Goal: Task Accomplishment & Management: Complete application form

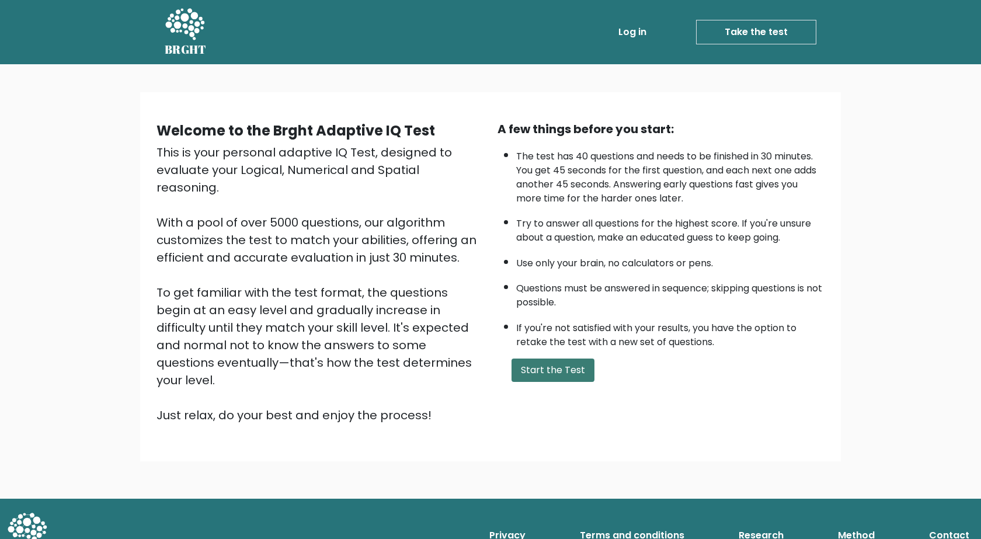
click at [580, 378] on button "Start the Test" at bounding box center [552, 369] width 83 height 23
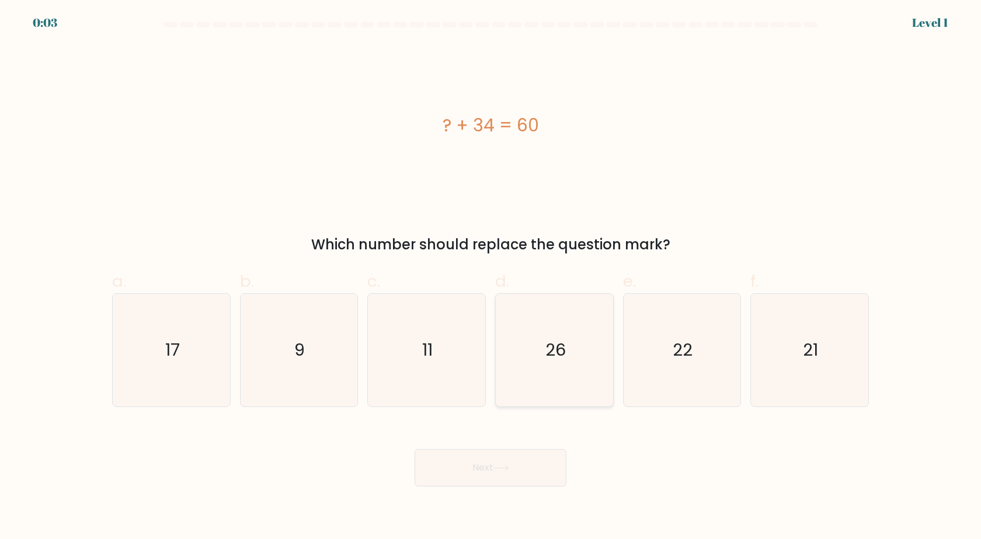
click at [570, 358] on icon "26" at bounding box center [554, 350] width 113 height 113
click at [491, 277] on input "d. 26" at bounding box center [490, 274] width 1 height 8
radio input "true"
click at [511, 474] on button "Next" at bounding box center [491, 467] width 152 height 37
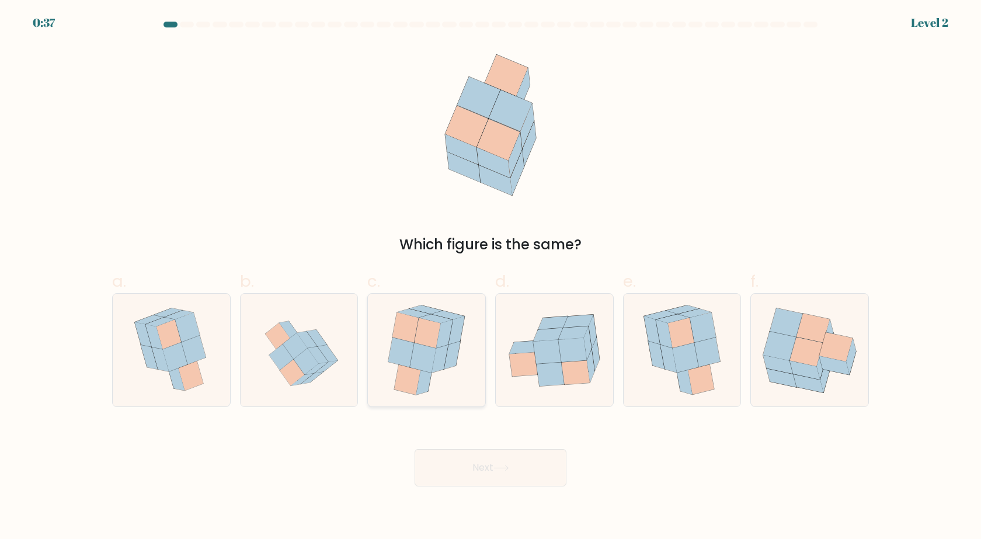
click at [447, 339] on icon at bounding box center [445, 334] width 16 height 28
click at [490, 277] on input "c." at bounding box center [490, 274] width 1 height 8
radio input "true"
click at [312, 364] on icon at bounding box center [306, 362] width 25 height 26
click at [490, 277] on input "b." at bounding box center [490, 274] width 1 height 8
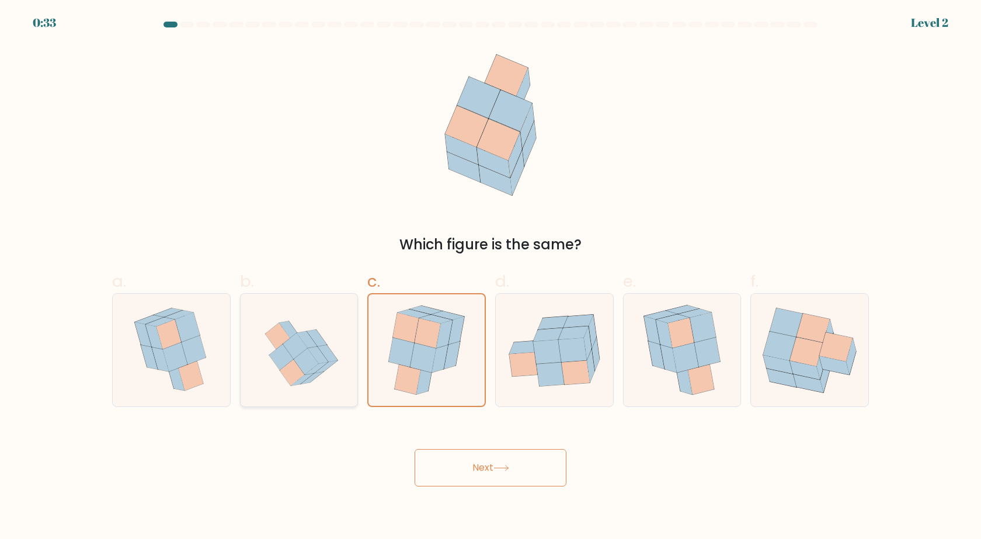
radio input "true"
click at [413, 367] on icon at bounding box center [423, 358] width 26 height 30
click at [490, 277] on input "c." at bounding box center [490, 274] width 1 height 8
radio input "true"
click at [488, 467] on button "Next" at bounding box center [491, 467] width 152 height 37
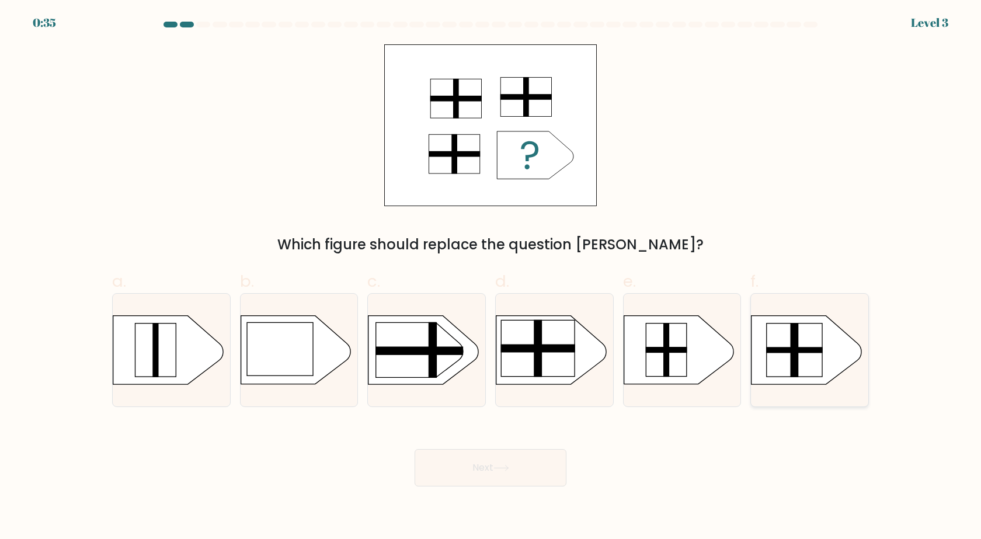
click at [791, 340] on g at bounding box center [741, 307] width 305 height 232
click at [491, 277] on input "f." at bounding box center [490, 274] width 1 height 8
radio input "true"
click at [497, 477] on button "Next" at bounding box center [491, 467] width 152 height 37
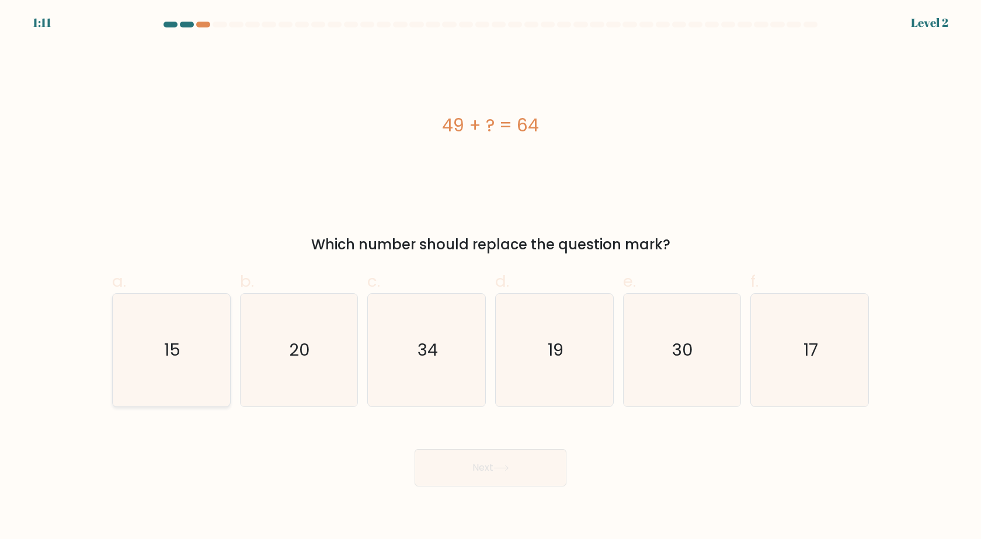
click at [172, 357] on text "15" at bounding box center [172, 350] width 16 height 23
click at [490, 277] on input "a. 15" at bounding box center [490, 274] width 1 height 8
radio input "true"
click at [524, 467] on button "Next" at bounding box center [491, 467] width 152 height 37
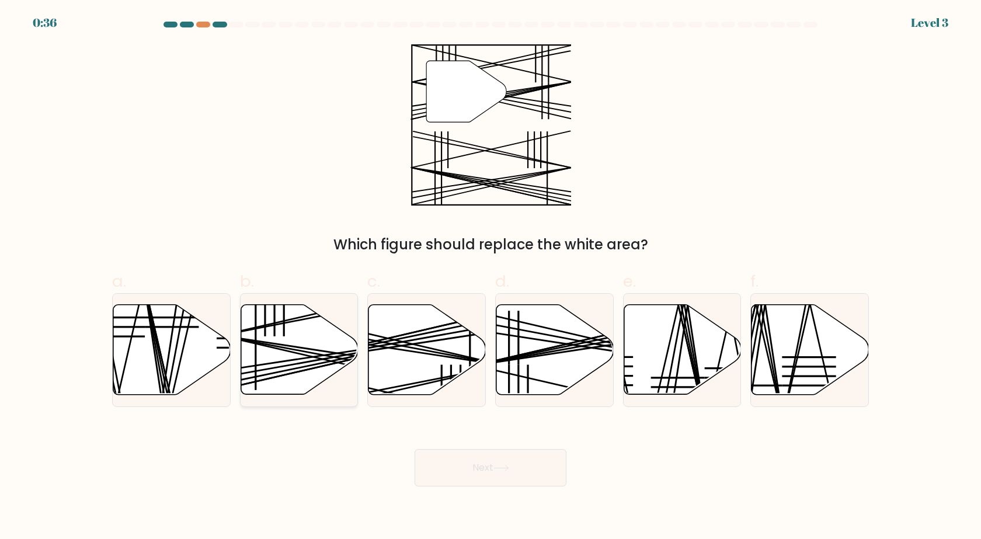
click at [318, 354] on line at bounding box center [337, 358] width 234 height 44
click at [490, 277] on input "b." at bounding box center [490, 274] width 1 height 8
radio input "true"
click at [480, 462] on button "Next" at bounding box center [491, 467] width 152 height 37
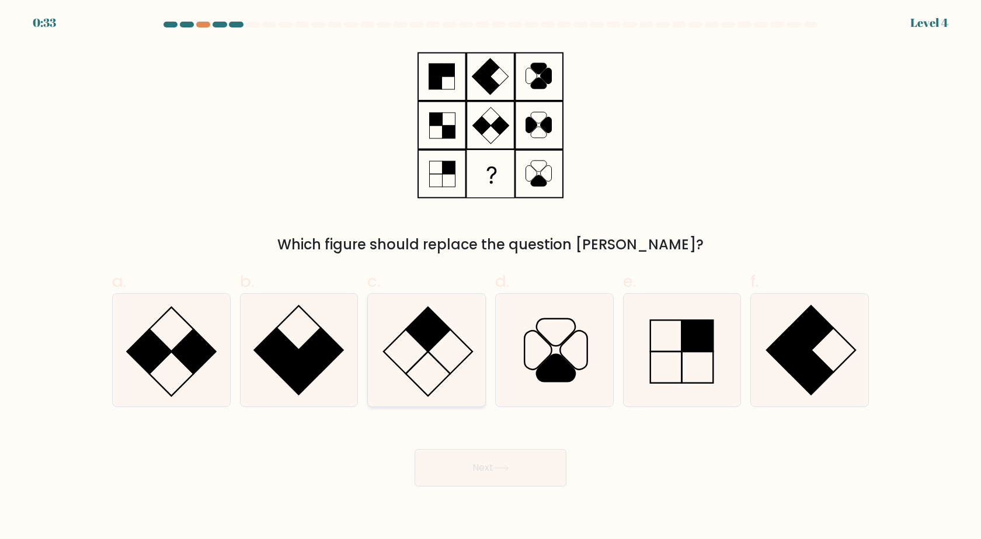
click at [429, 354] on icon at bounding box center [426, 350] width 113 height 113
click at [490, 277] on input "c." at bounding box center [490, 274] width 1 height 8
radio input "true"
click at [509, 469] on icon at bounding box center [501, 468] width 16 height 6
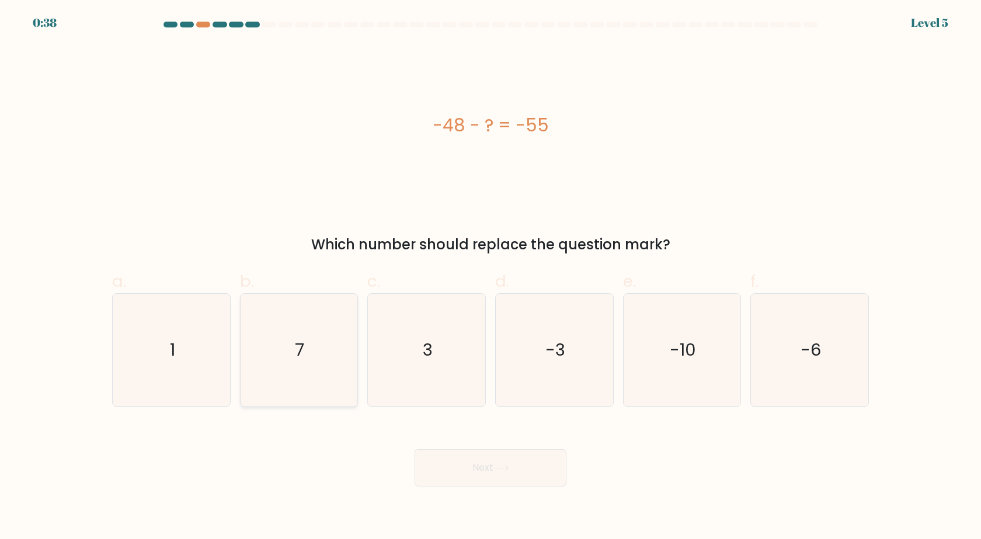
click at [298, 353] on text "7" at bounding box center [299, 350] width 9 height 23
click at [490, 277] on input "b. 7" at bounding box center [490, 274] width 1 height 8
radio input "true"
click at [481, 487] on body "0:34 Level 5 a." at bounding box center [490, 269] width 981 height 539
click at [496, 462] on button "Next" at bounding box center [491, 467] width 152 height 37
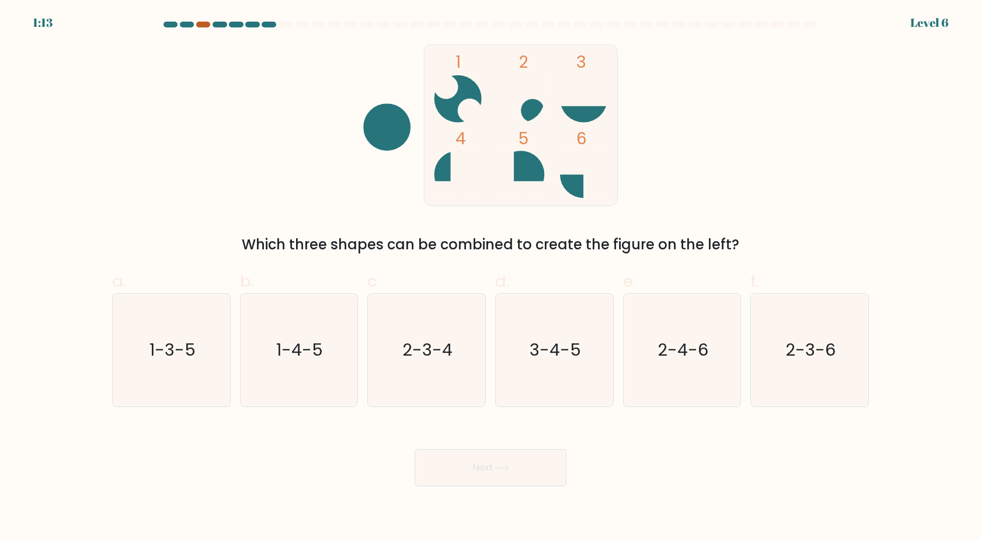
click at [202, 26] on div at bounding box center [203, 25] width 14 height 6
click at [541, 366] on icon "3-4-5" at bounding box center [554, 350] width 113 height 113
click at [491, 277] on input "d. 3-4-5" at bounding box center [490, 274] width 1 height 8
radio input "true"
click at [532, 474] on button "Next" at bounding box center [491, 467] width 152 height 37
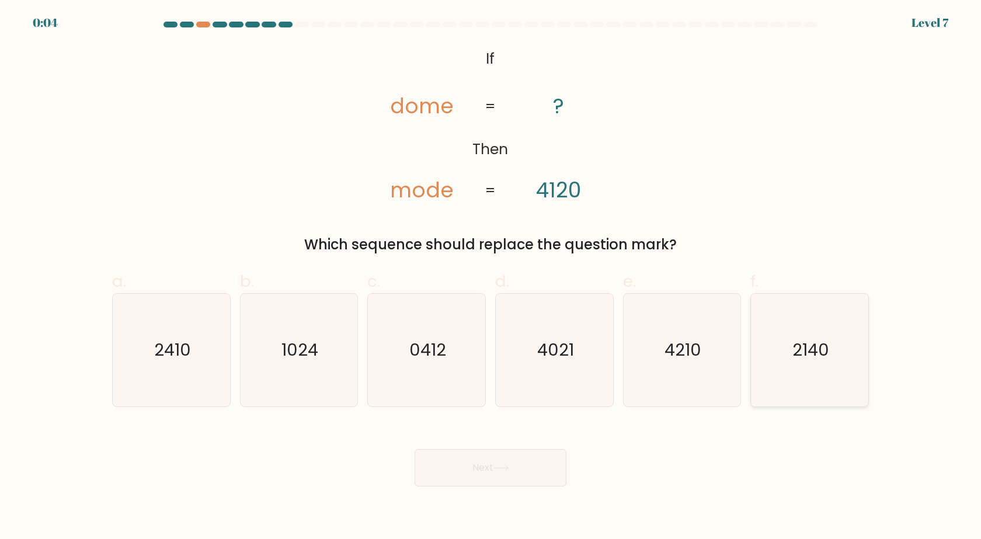
click at [786, 360] on icon "2140" at bounding box center [809, 350] width 113 height 113
click at [491, 277] on input "f. 2140" at bounding box center [490, 274] width 1 height 8
radio input "true"
click at [451, 465] on button "Next" at bounding box center [491, 467] width 152 height 37
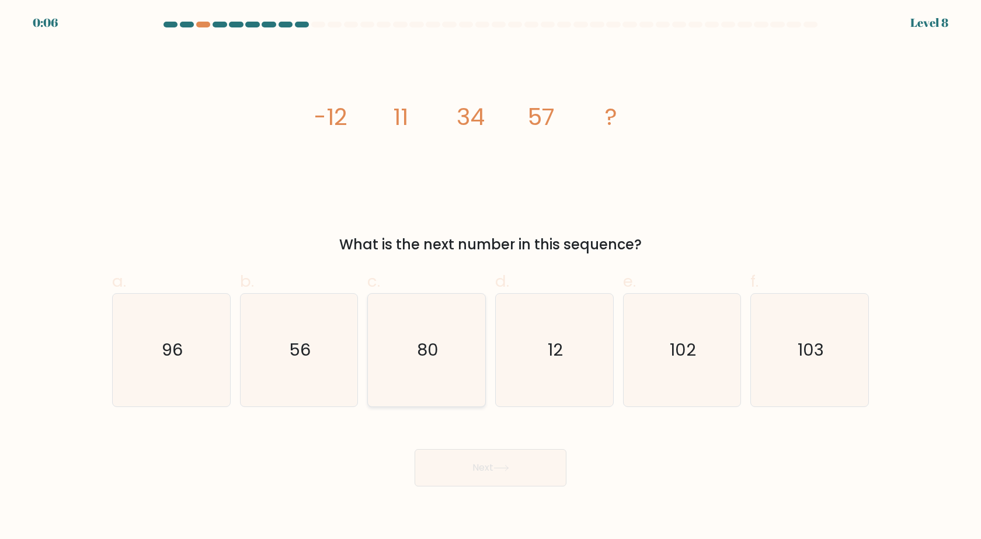
click at [417, 363] on icon "80" at bounding box center [426, 350] width 113 height 113
click at [490, 277] on input "c. 80" at bounding box center [490, 274] width 1 height 8
radio input "true"
click at [469, 465] on button "Next" at bounding box center [491, 467] width 152 height 37
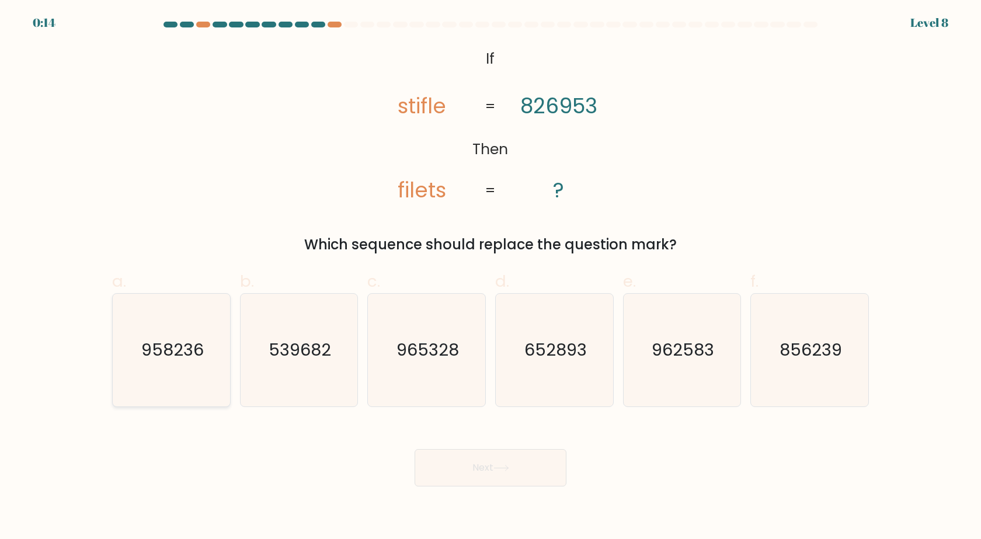
click at [192, 375] on icon "958236" at bounding box center [171, 350] width 113 height 113
click at [490, 277] on input "a. 958236" at bounding box center [490, 274] width 1 height 8
radio input "true"
click at [461, 465] on button "Next" at bounding box center [491, 467] width 152 height 37
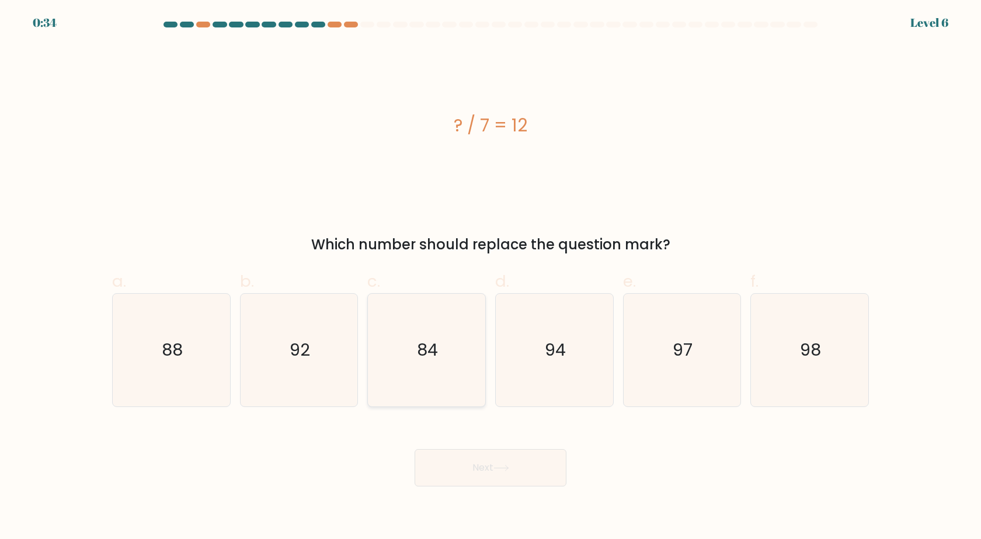
click at [423, 377] on icon "84" at bounding box center [426, 350] width 113 height 113
click at [490, 277] on input "c. 84" at bounding box center [490, 274] width 1 height 8
radio input "true"
click at [483, 475] on button "Next" at bounding box center [491, 467] width 152 height 37
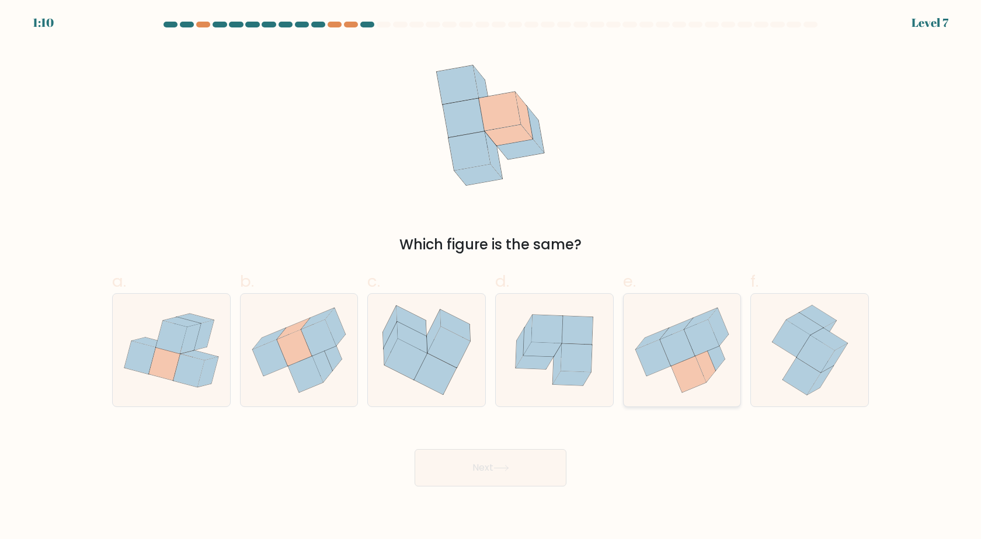
click at [682, 354] on icon at bounding box center [677, 347] width 35 height 36
click at [491, 277] on input "e." at bounding box center [490, 274] width 1 height 8
radio input "true"
click at [528, 471] on button "Next" at bounding box center [491, 467] width 152 height 37
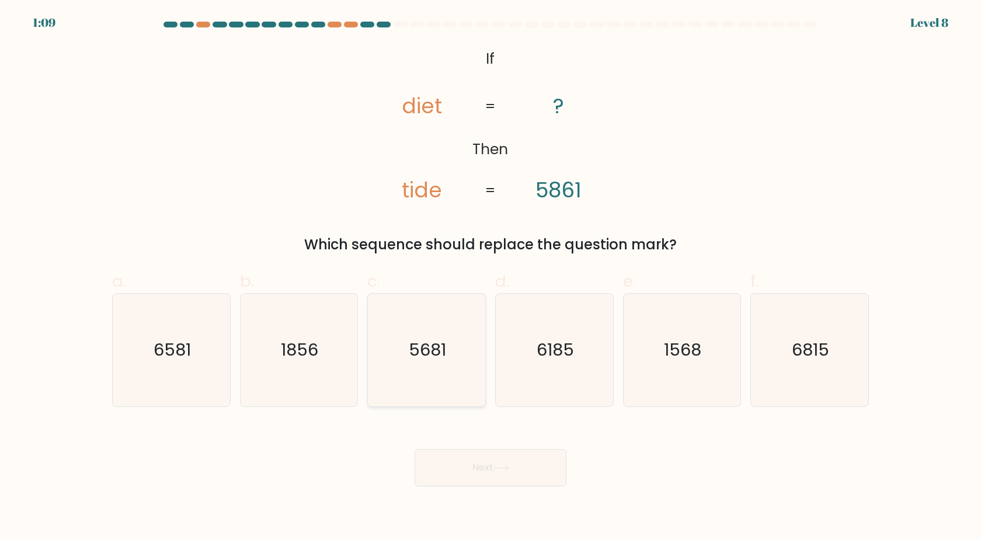
click at [440, 364] on icon "5681" at bounding box center [426, 350] width 113 height 113
click at [490, 277] on input "c. 5681" at bounding box center [490, 274] width 1 height 8
radio input "true"
click at [471, 459] on button "Next" at bounding box center [491, 467] width 152 height 37
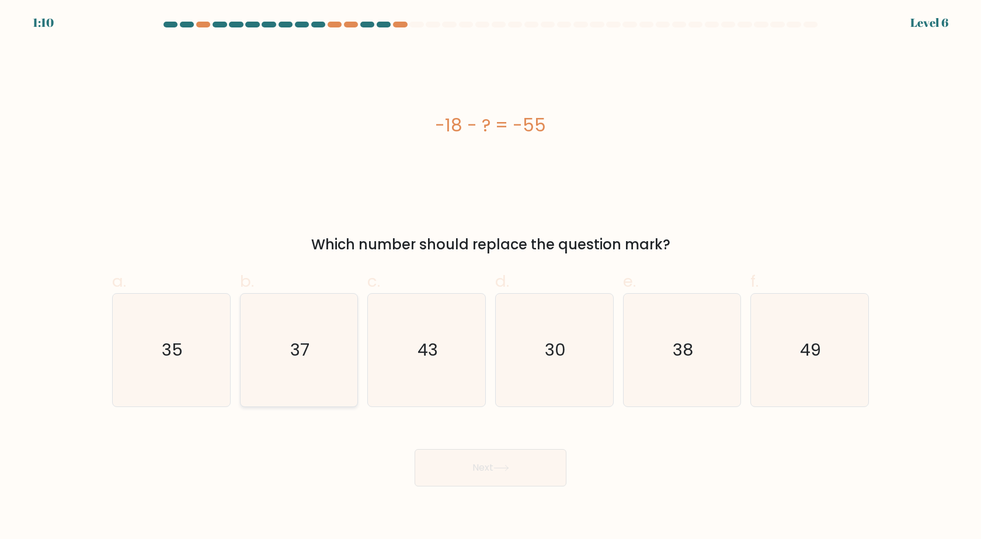
click at [294, 371] on icon "37" at bounding box center [298, 350] width 113 height 113
click at [490, 277] on input "b. 37" at bounding box center [490, 274] width 1 height 8
radio input "true"
click at [503, 475] on button "Next" at bounding box center [491, 467] width 152 height 37
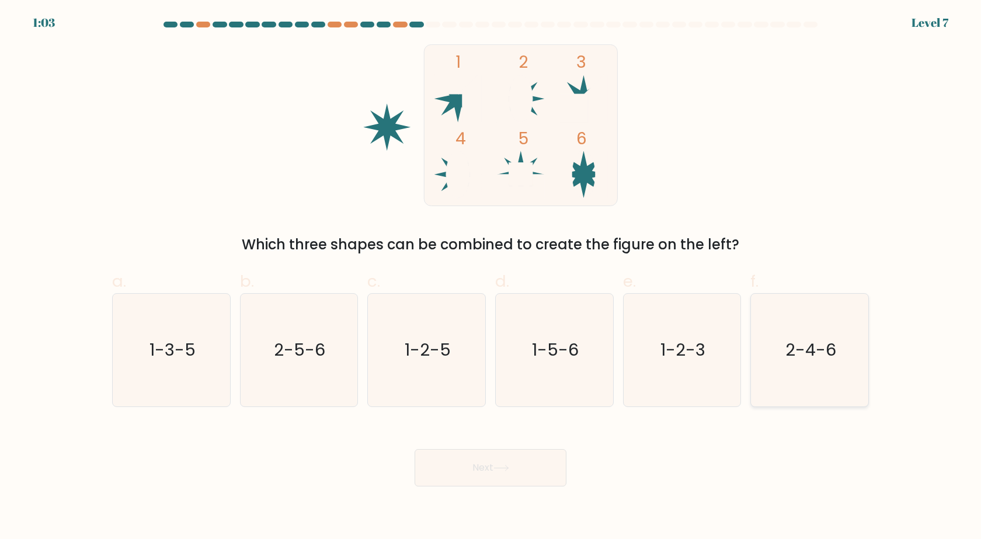
click at [820, 350] on text "2-4-6" at bounding box center [810, 350] width 51 height 23
click at [491, 277] on input "f. 2-4-6" at bounding box center [490, 274] width 1 height 8
radio input "true"
click at [503, 472] on button "Next" at bounding box center [491, 467] width 152 height 37
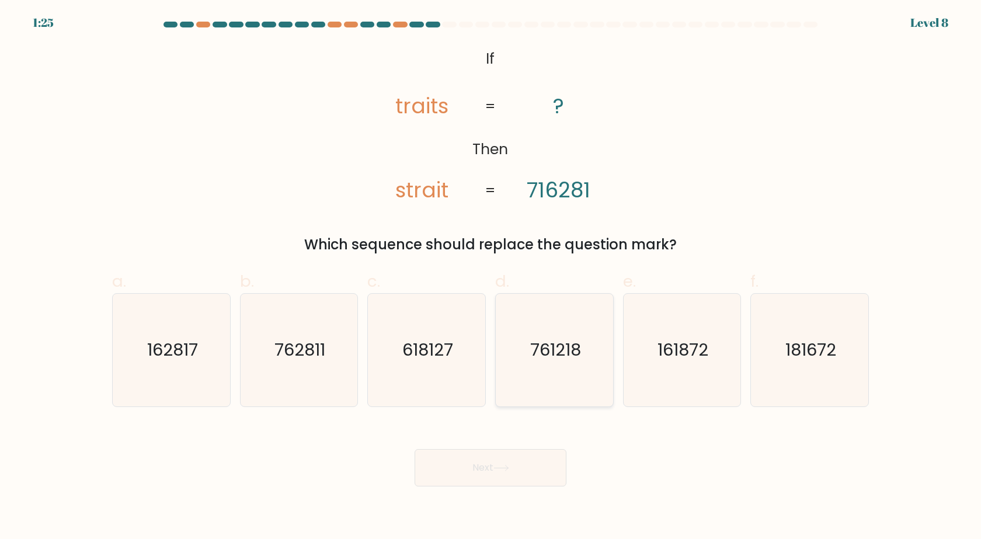
click at [569, 375] on icon "761218" at bounding box center [554, 350] width 113 height 113
click at [491, 277] on input "d. 761218" at bounding box center [490, 274] width 1 height 8
radio input "true"
click at [518, 464] on button "Next" at bounding box center [491, 467] width 152 height 37
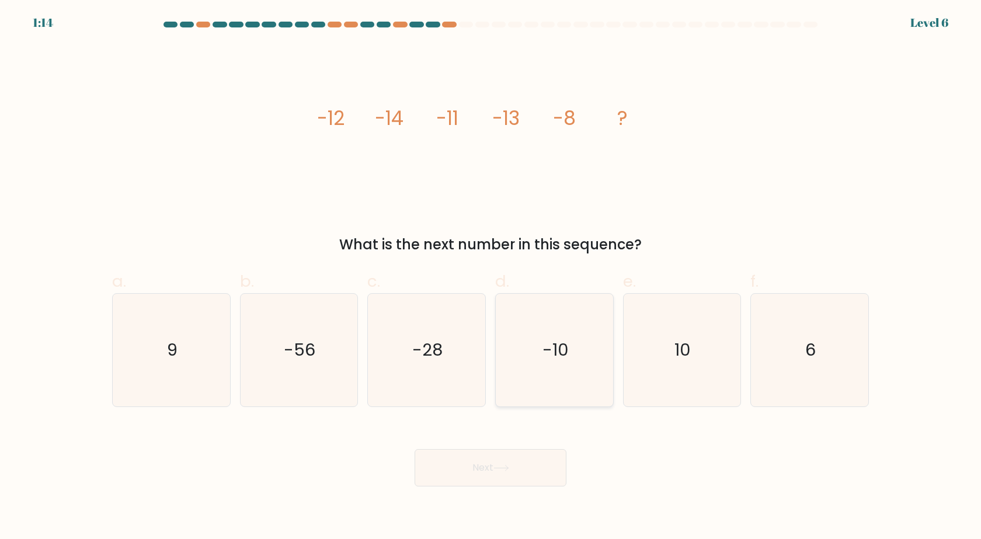
click at [545, 364] on icon "-10" at bounding box center [554, 350] width 113 height 113
click at [491, 277] on input "d. -10" at bounding box center [490, 274] width 1 height 8
radio input "true"
click at [524, 457] on button "Next" at bounding box center [491, 467] width 152 height 37
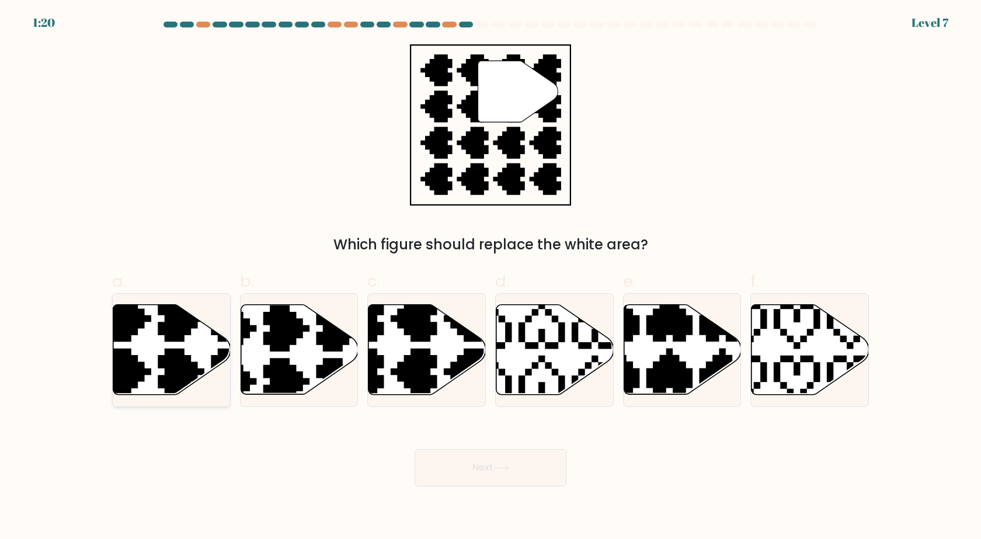
click at [156, 348] on icon at bounding box center [171, 350] width 117 height 90
click at [490, 277] on input "a." at bounding box center [490, 274] width 1 height 8
radio input "true"
click at [448, 472] on button "Next" at bounding box center [491, 467] width 152 height 37
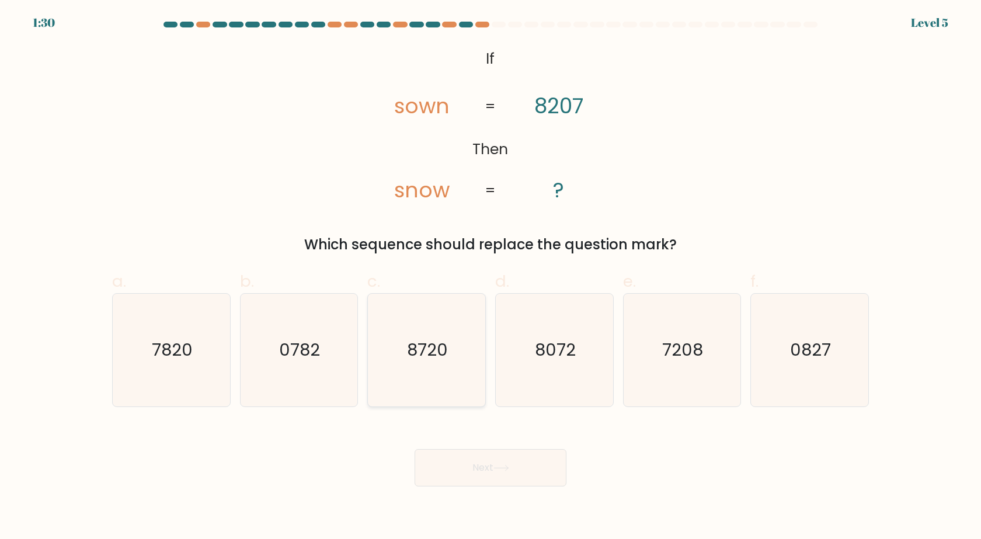
click at [427, 354] on text "8720" at bounding box center [428, 350] width 41 height 23
click at [490, 277] on input "c. 8720" at bounding box center [490, 274] width 1 height 8
radio input "true"
click at [509, 455] on button "Next" at bounding box center [491, 467] width 152 height 37
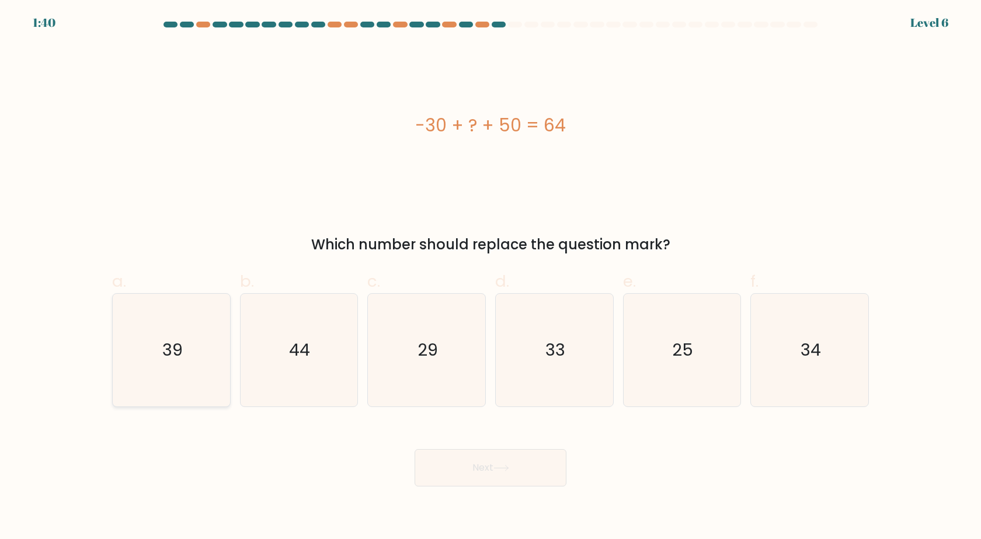
click at [197, 334] on icon "39" at bounding box center [171, 350] width 113 height 113
click at [490, 277] on input "a. 39" at bounding box center [490, 274] width 1 height 8
radio input "true"
click at [489, 471] on button "Next" at bounding box center [491, 467] width 152 height 37
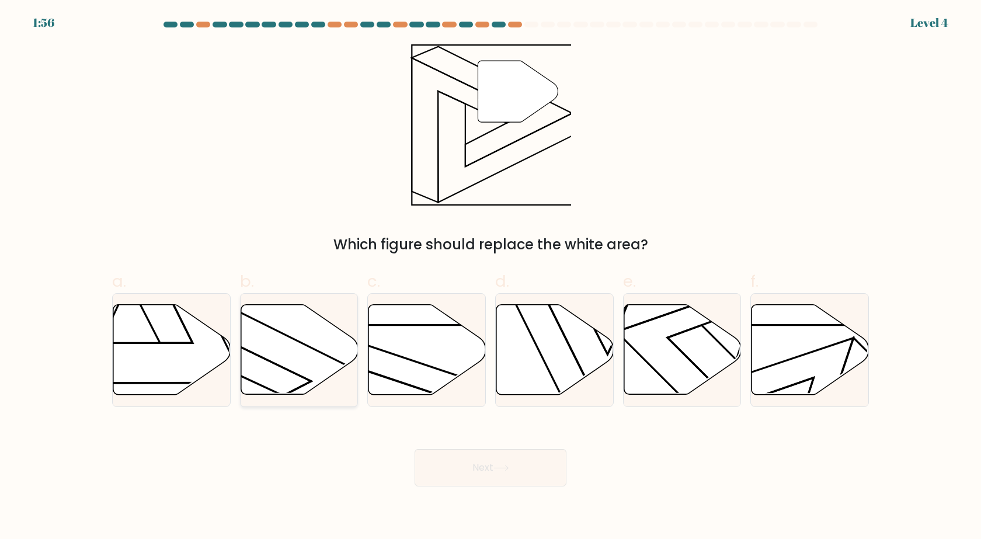
click at [309, 347] on icon at bounding box center [261, 372] width 235 height 176
click at [490, 277] on input "b." at bounding box center [490, 274] width 1 height 8
radio input "true"
click at [496, 476] on button "Next" at bounding box center [491, 467] width 152 height 37
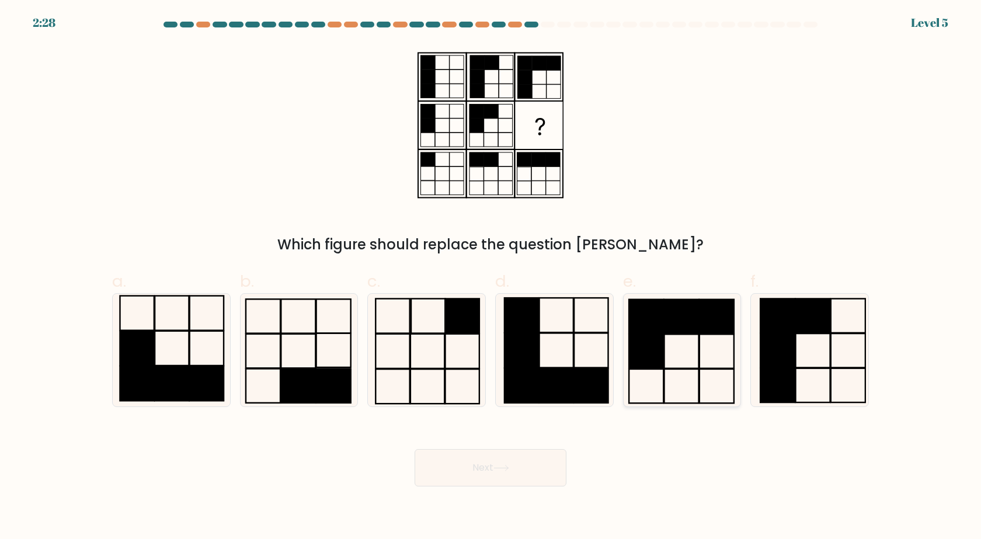
click at [667, 344] on icon at bounding box center [681, 350] width 113 height 113
click at [491, 277] on input "e." at bounding box center [490, 274] width 1 height 8
radio input "true"
click at [525, 478] on button "Next" at bounding box center [491, 467] width 152 height 37
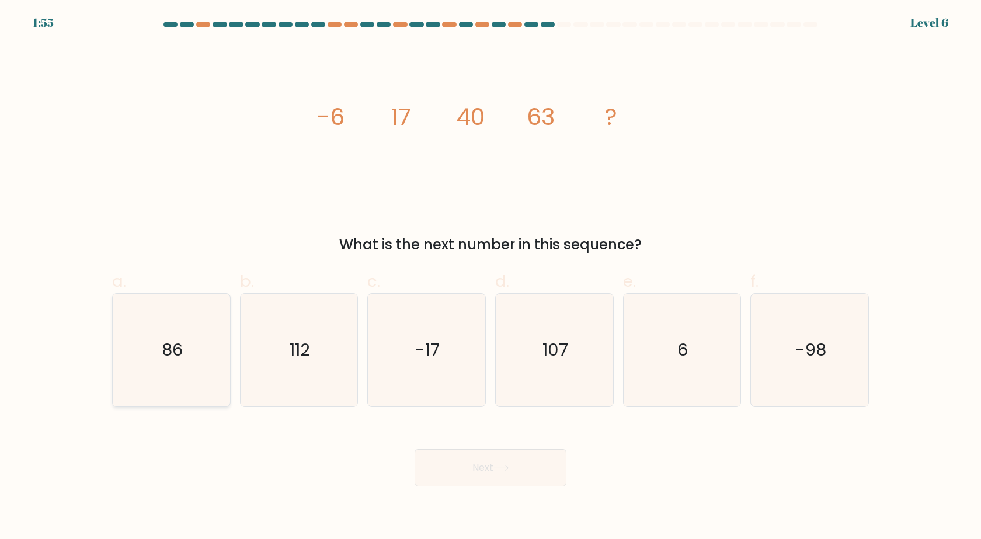
click at [133, 371] on icon "86" at bounding box center [171, 350] width 113 height 113
click at [490, 277] on input "a. 86" at bounding box center [490, 274] width 1 height 8
radio input "true"
click at [476, 465] on button "Next" at bounding box center [491, 467] width 152 height 37
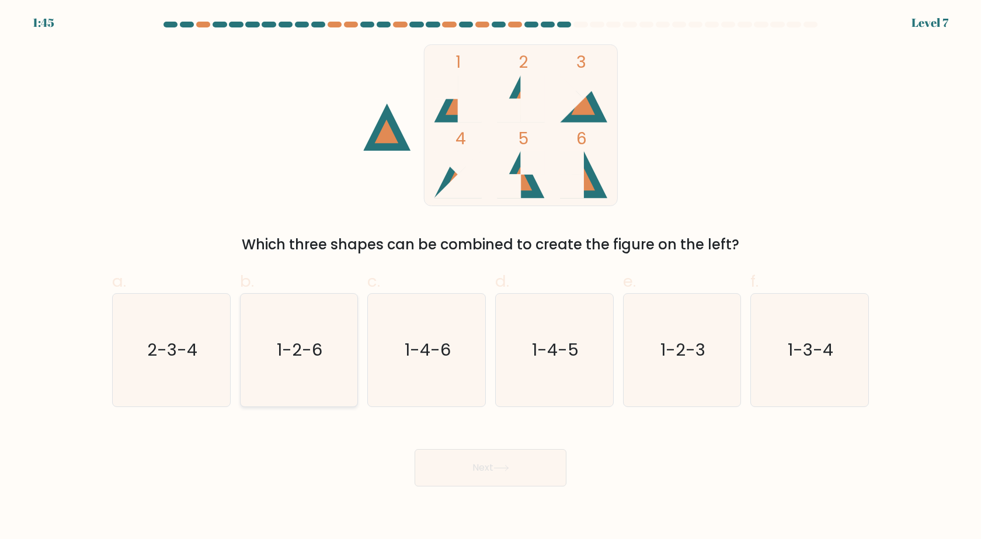
click at [310, 351] on text "1-2-6" at bounding box center [300, 350] width 46 height 23
click at [490, 277] on input "b. 1-2-6" at bounding box center [490, 274] width 1 height 8
radio input "true"
click at [448, 467] on button "Next" at bounding box center [491, 467] width 152 height 37
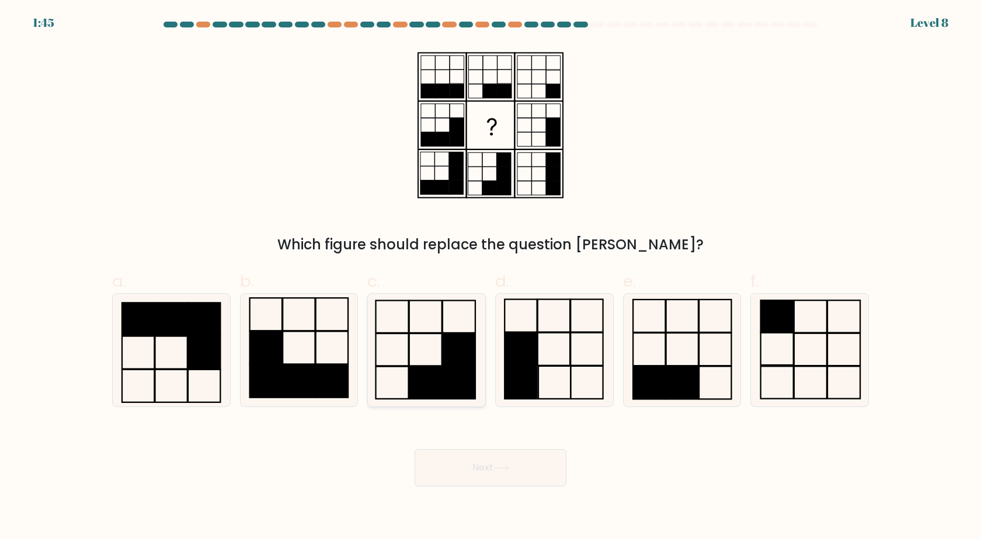
click at [431, 365] on rect at bounding box center [425, 349] width 33 height 32
click at [490, 277] on input "c." at bounding box center [490, 274] width 1 height 8
radio input "true"
click at [468, 465] on button "Next" at bounding box center [491, 467] width 152 height 37
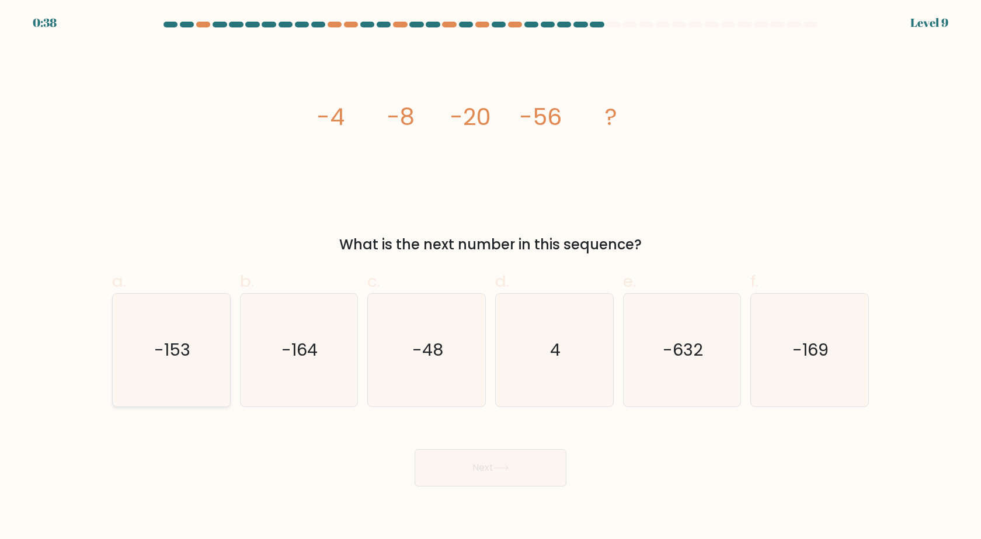
click at [175, 350] on text "-153" at bounding box center [172, 350] width 36 height 23
click at [490, 277] on input "a. -153" at bounding box center [490, 274] width 1 height 8
radio input "true"
click at [483, 475] on button "Next" at bounding box center [491, 467] width 152 height 37
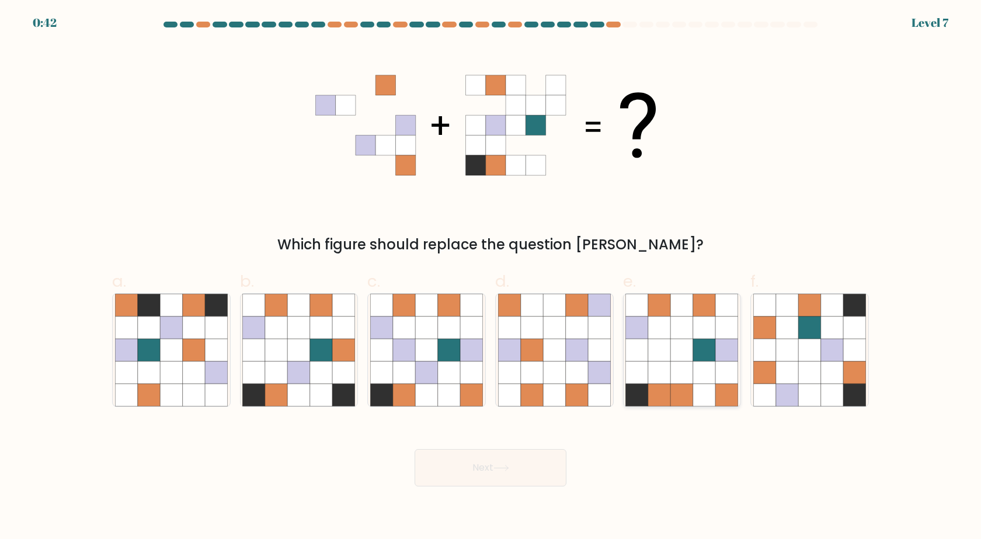
click at [696, 365] on icon at bounding box center [704, 372] width 22 height 22
click at [491, 277] on input "e." at bounding box center [490, 274] width 1 height 8
radio input "true"
click at [534, 474] on button "Next" at bounding box center [491, 467] width 152 height 37
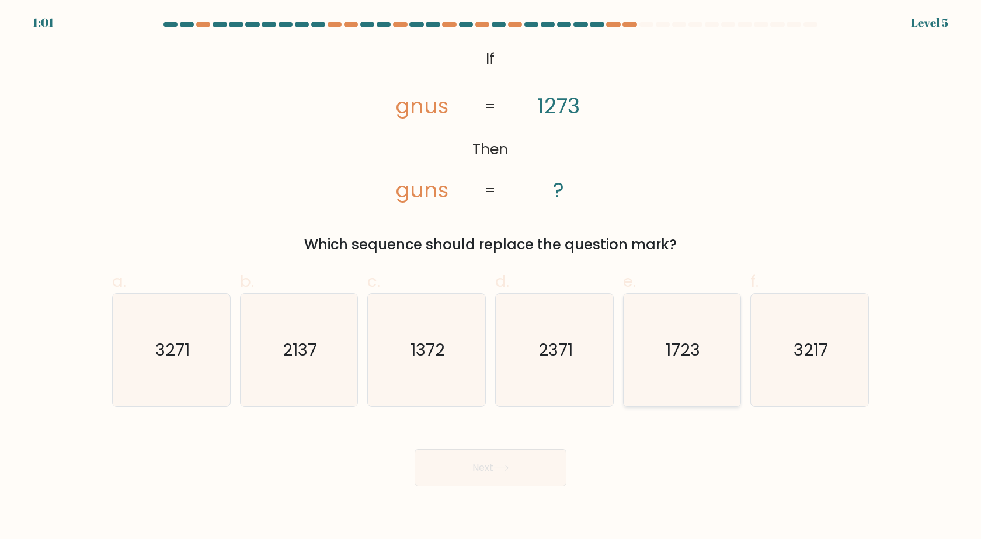
click at [696, 365] on icon "1723" at bounding box center [681, 350] width 113 height 113
click at [491, 277] on input "e. 1723" at bounding box center [490, 274] width 1 height 8
radio input "true"
click at [516, 475] on button "Next" at bounding box center [491, 467] width 152 height 37
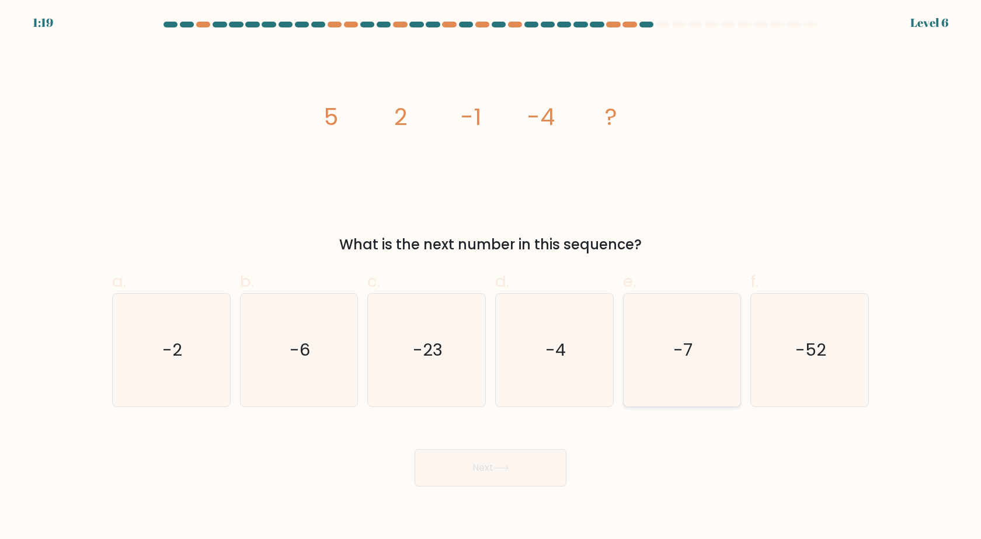
click at [674, 343] on text "-7" at bounding box center [682, 350] width 19 height 23
click at [491, 277] on input "e. -7" at bounding box center [490, 274] width 1 height 8
radio input "true"
click at [517, 479] on button "Next" at bounding box center [491, 467] width 152 height 37
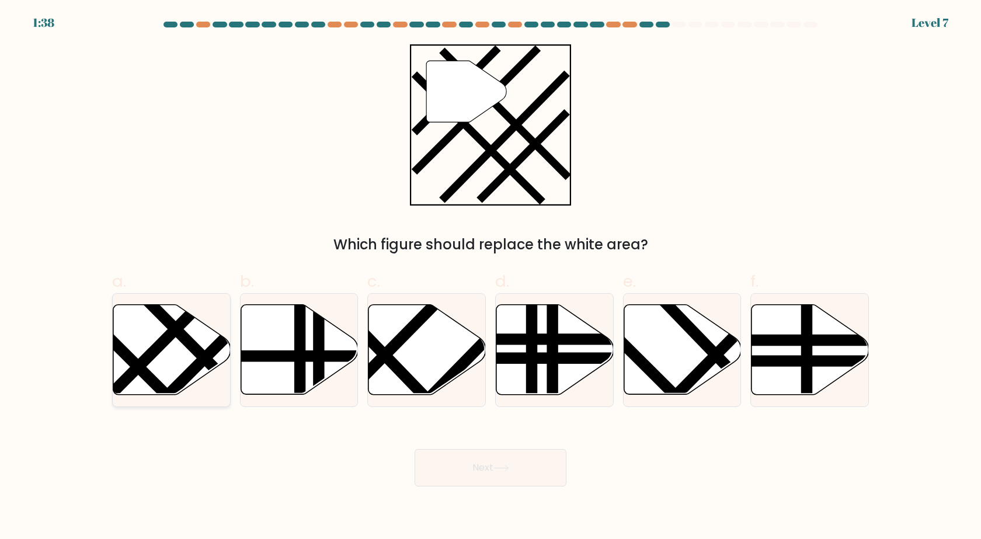
click at [179, 350] on icon at bounding box center [171, 350] width 117 height 90
click at [490, 277] on input "a." at bounding box center [490, 274] width 1 height 8
radio input "true"
click at [524, 470] on button "Next" at bounding box center [491, 467] width 152 height 37
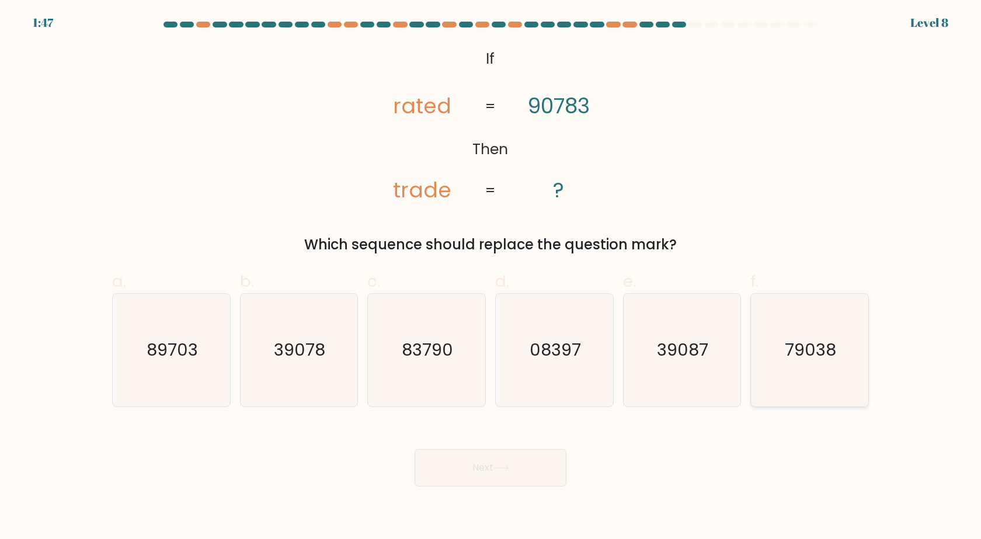
click at [813, 350] on text "79038" at bounding box center [810, 350] width 51 height 23
click at [491, 277] on input "f. 79038" at bounding box center [490, 274] width 1 height 8
radio input "true"
click at [525, 465] on button "Next" at bounding box center [491, 467] width 152 height 37
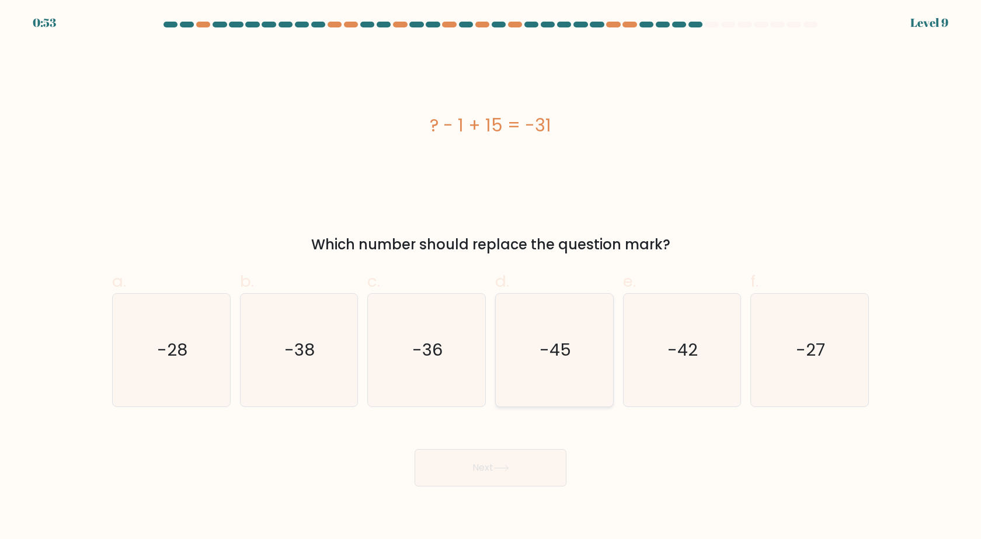
click at [523, 352] on icon "-45" at bounding box center [554, 350] width 113 height 113
click at [491, 277] on input "d. -45" at bounding box center [490, 274] width 1 height 8
radio input "true"
click at [516, 479] on button "Next" at bounding box center [491, 467] width 152 height 37
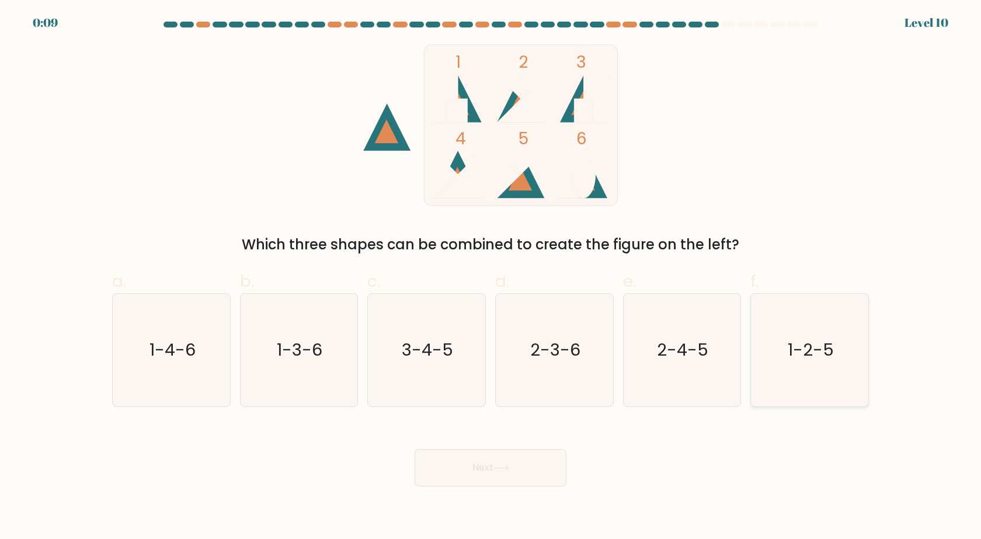
click at [827, 366] on icon "1-2-5" at bounding box center [809, 350] width 113 height 113
click at [491, 277] on input "f. 1-2-5" at bounding box center [490, 274] width 1 height 8
radio input "true"
click at [488, 468] on button "Next" at bounding box center [491, 467] width 152 height 37
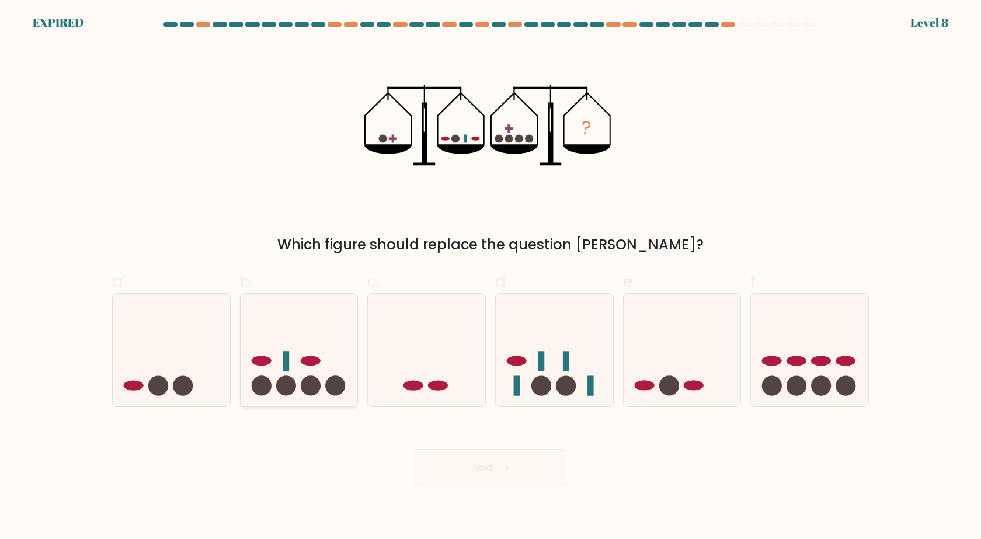
click at [330, 371] on icon at bounding box center [299, 350] width 117 height 97
click at [490, 277] on input "b." at bounding box center [490, 274] width 1 height 8
radio input "true"
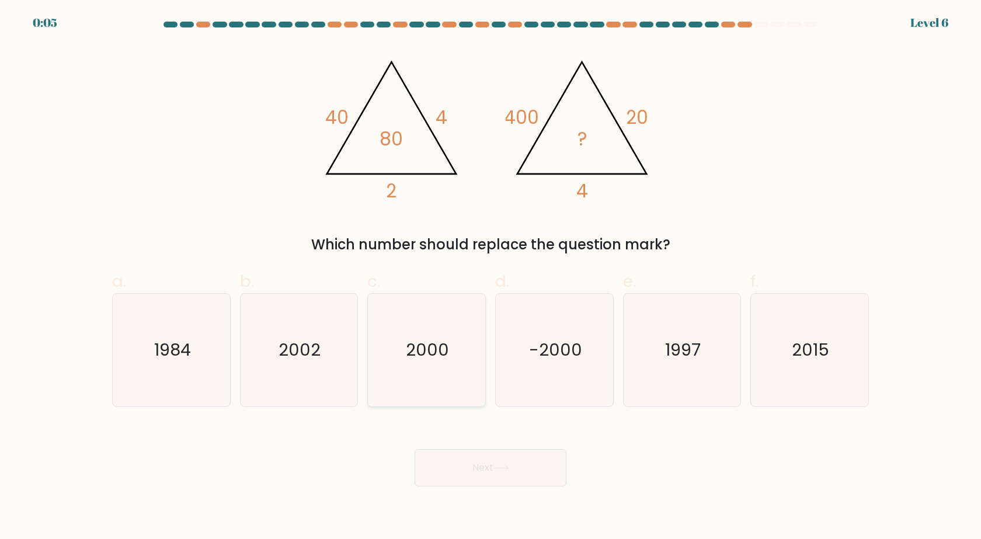
click at [408, 358] on text "2000" at bounding box center [427, 350] width 43 height 23
click at [490, 277] on input "c. 2000" at bounding box center [490, 274] width 1 height 8
radio input "true"
click at [492, 456] on button "Next" at bounding box center [491, 467] width 152 height 37
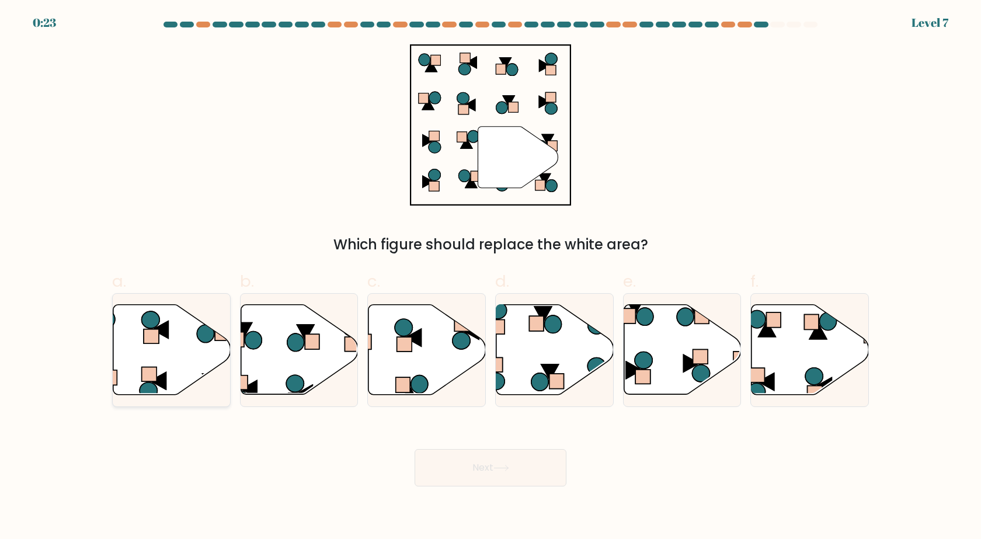
click at [181, 354] on icon at bounding box center [171, 350] width 117 height 90
click at [490, 277] on input "a." at bounding box center [490, 274] width 1 height 8
radio input "true"
click at [492, 472] on button "Next" at bounding box center [491, 467] width 152 height 37
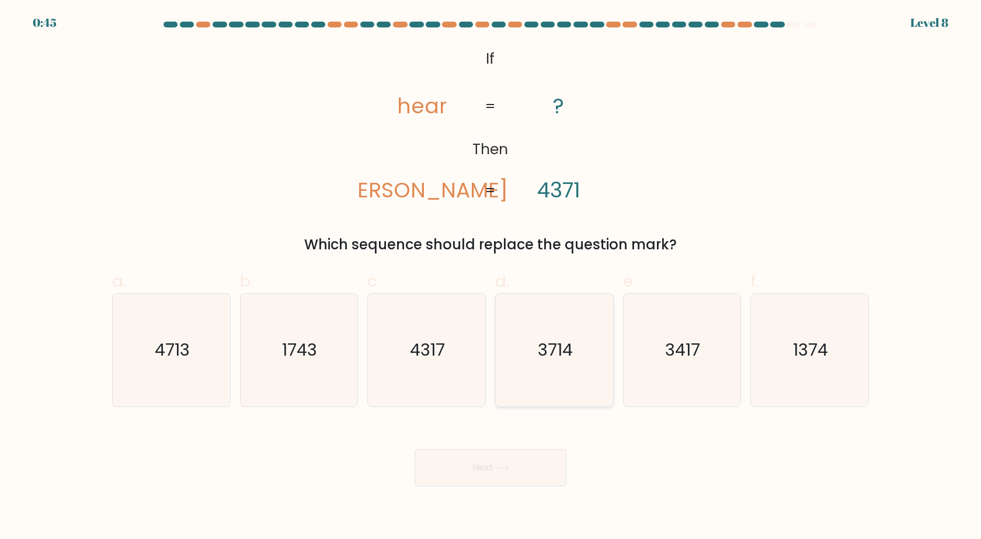
click at [560, 369] on icon "3714" at bounding box center [554, 350] width 113 height 113
click at [491, 277] on input "d. 3714" at bounding box center [490, 274] width 1 height 8
radio input "true"
click at [523, 470] on button "Next" at bounding box center [491, 467] width 152 height 37
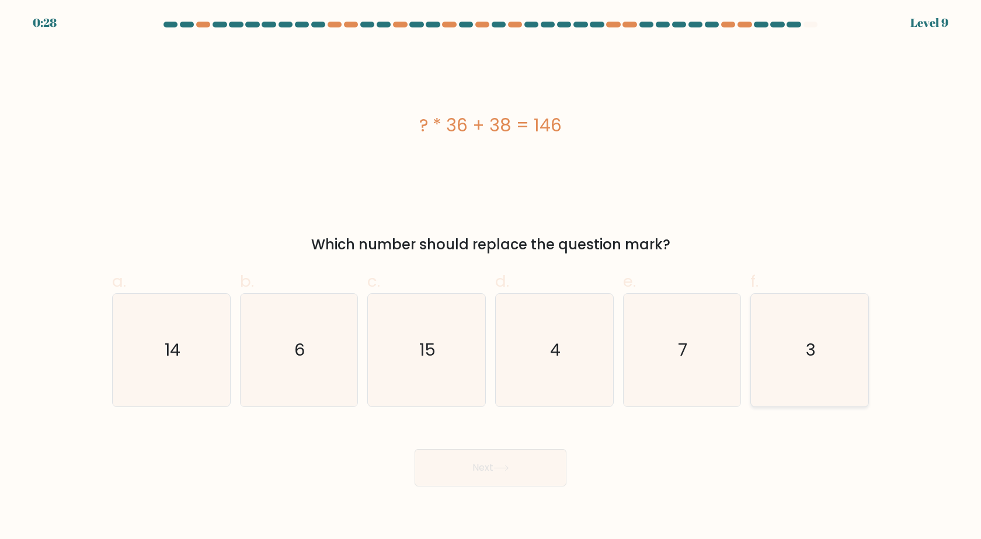
click at [801, 368] on icon "3" at bounding box center [809, 350] width 113 height 113
click at [491, 277] on input "f. 3" at bounding box center [490, 274] width 1 height 8
radio input "true"
click at [514, 469] on button "Next" at bounding box center [491, 467] width 152 height 37
click at [478, 470] on button "Next" at bounding box center [491, 467] width 152 height 37
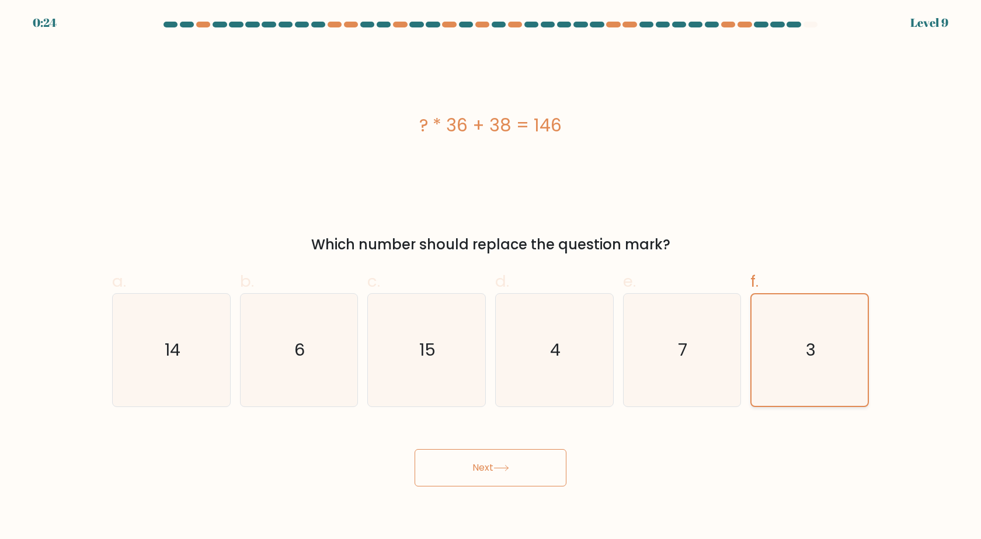
click at [795, 350] on icon "3" at bounding box center [810, 350] width 112 height 112
click at [491, 277] on input "f. 3" at bounding box center [490, 274] width 1 height 8
click at [483, 464] on button "Next" at bounding box center [491, 467] width 152 height 37
click at [299, 455] on div "Next" at bounding box center [490, 453] width 771 height 65
click at [493, 475] on button "Next" at bounding box center [491, 467] width 152 height 37
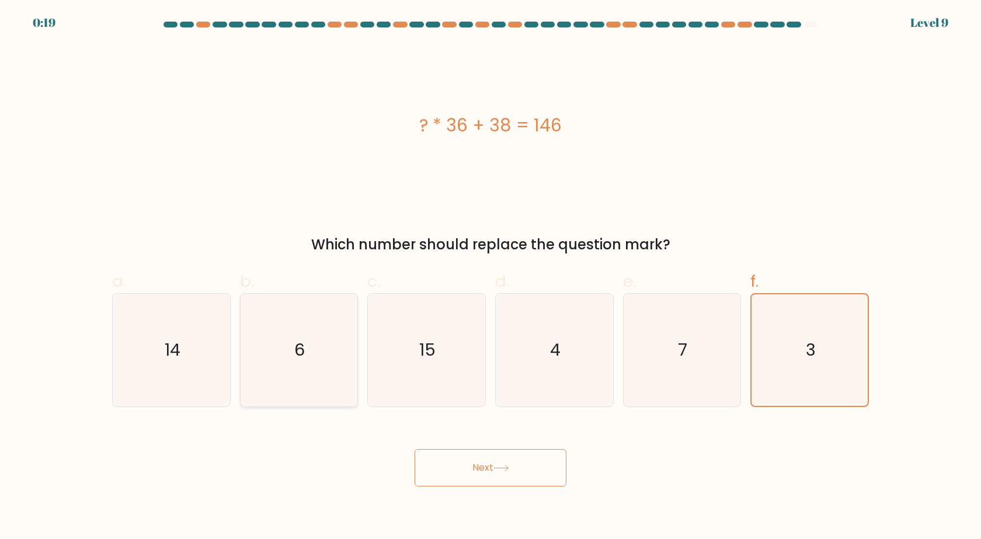
click at [350, 351] on icon "6" at bounding box center [298, 350] width 113 height 113
click at [490, 277] on input "b. 6" at bounding box center [490, 274] width 1 height 8
radio input "true"
click at [782, 343] on icon "3" at bounding box center [809, 350] width 113 height 113
click at [491, 277] on input "f. 3" at bounding box center [490, 274] width 1 height 8
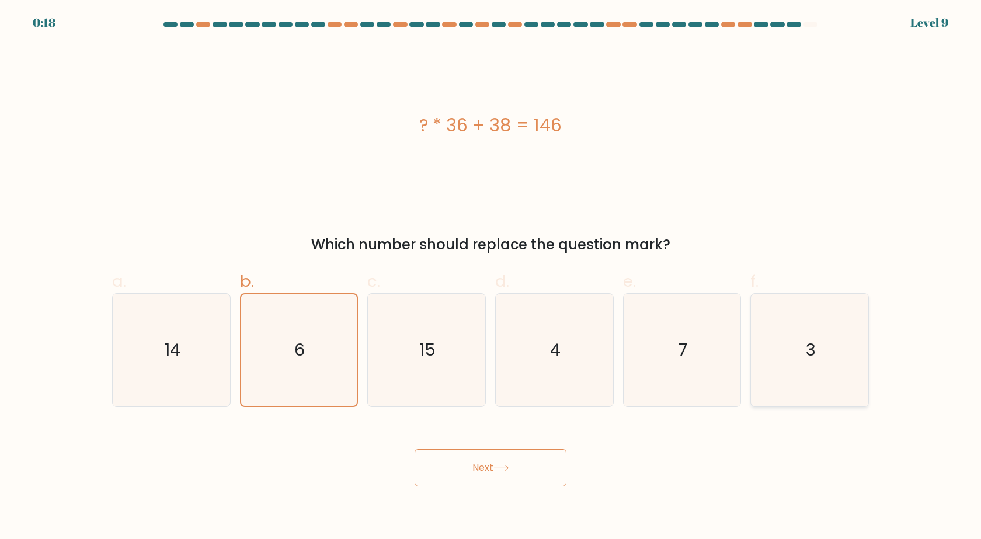
radio input "true"
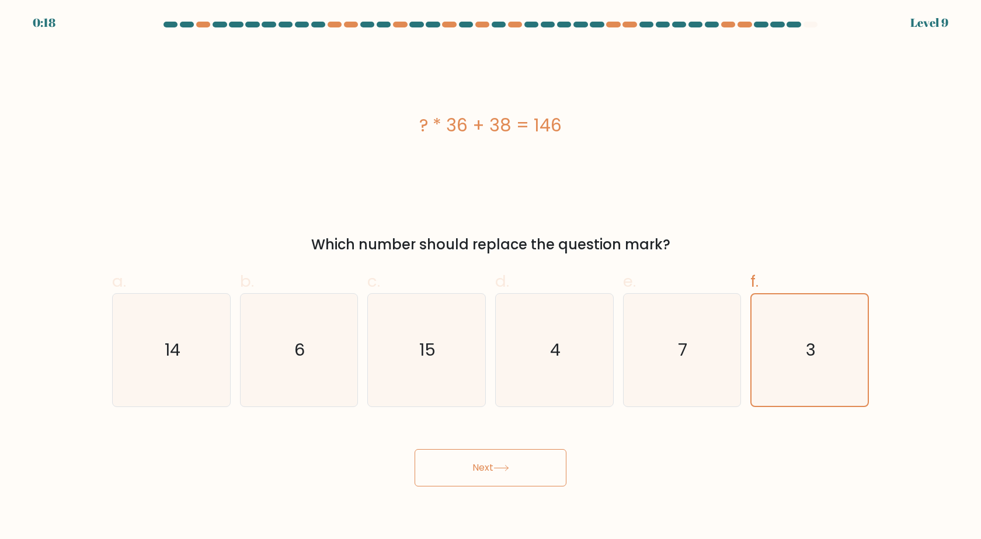
click at [513, 469] on button "Next" at bounding box center [491, 467] width 152 height 37
click at [664, 347] on icon "7" at bounding box center [681, 350] width 113 height 113
click at [491, 277] on input "e. 7" at bounding box center [490, 274] width 1 height 8
radio input "true"
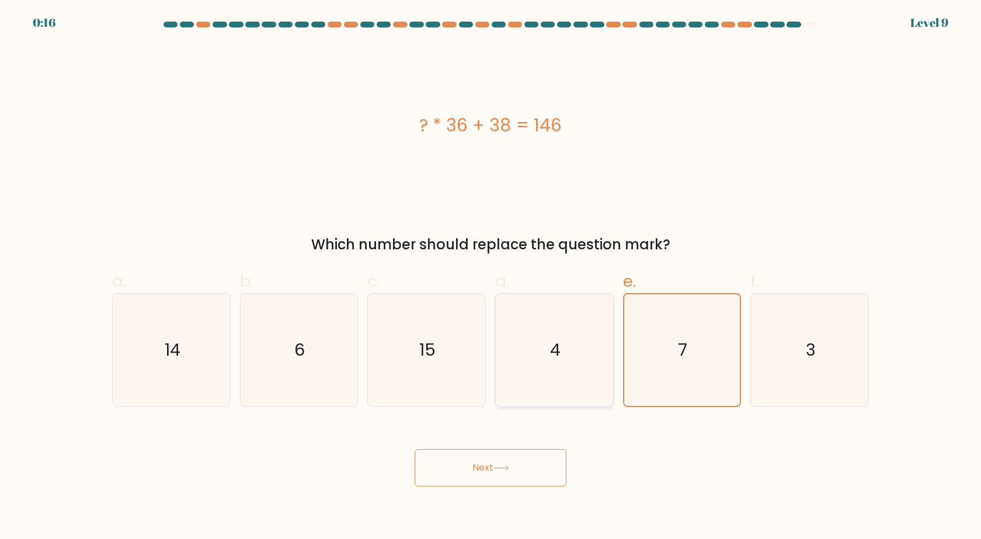
click at [569, 342] on icon "4" at bounding box center [554, 350] width 113 height 113
click at [491, 277] on input "d. 4" at bounding box center [490, 274] width 1 height 8
radio input "true"
click at [515, 466] on button "Next" at bounding box center [491, 467] width 152 height 37
drag, startPoint x: 861, startPoint y: 331, endPoint x: 848, endPoint y: 338, distance: 14.6
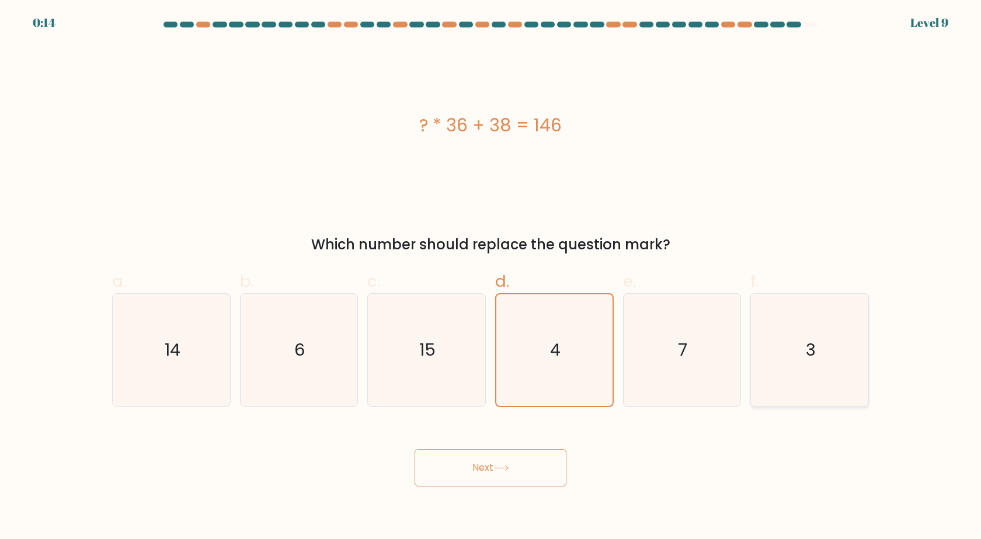
click at [851, 336] on icon "3" at bounding box center [809, 350] width 113 height 113
click at [491, 277] on input "f. 3" at bounding box center [490, 274] width 1 height 8
radio input "true"
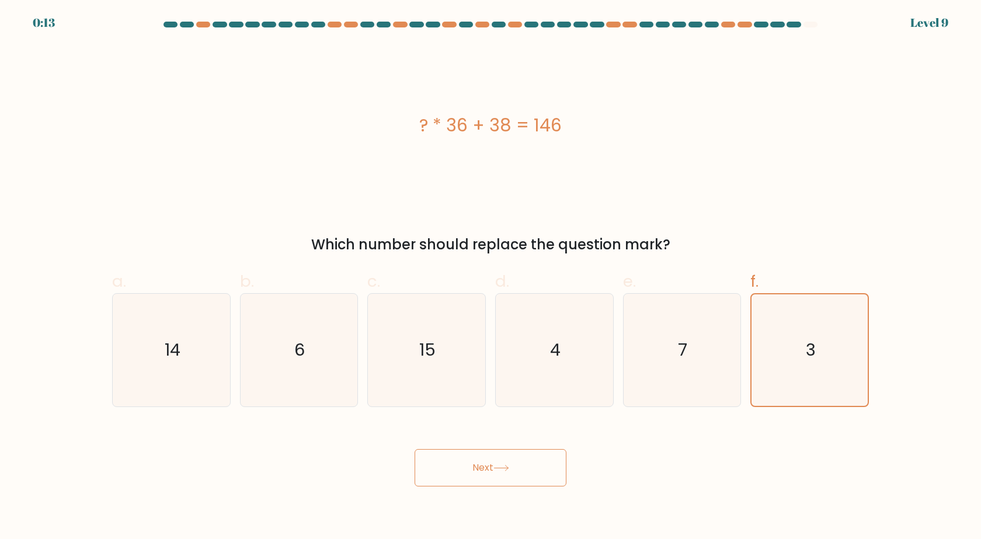
click at [509, 464] on button "Next" at bounding box center [491, 467] width 152 height 37
click at [668, 364] on icon "7" at bounding box center [681, 350] width 113 height 113
click at [491, 277] on input "e. 7" at bounding box center [490, 274] width 1 height 8
radio input "true"
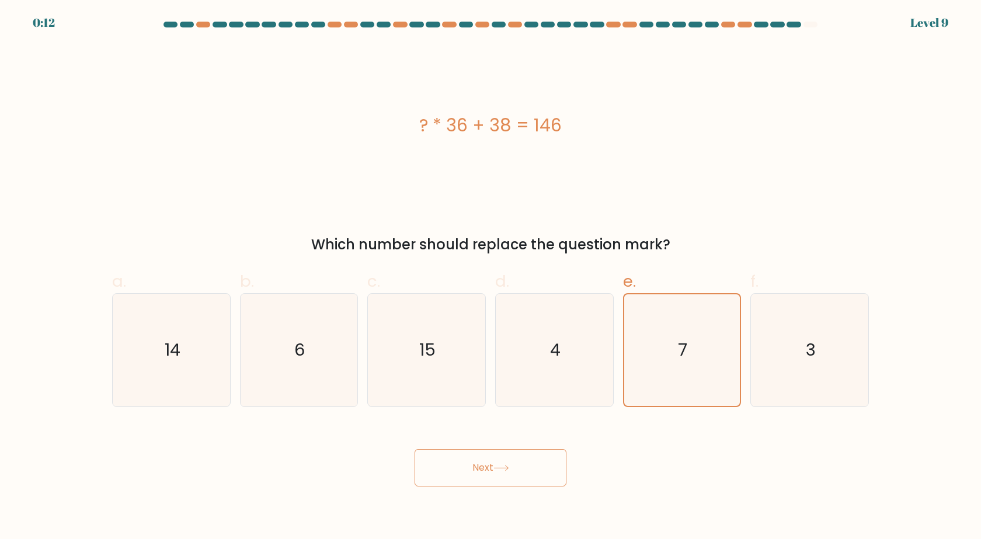
click at [518, 471] on button "Next" at bounding box center [491, 467] width 152 height 37
click at [410, 367] on icon "15" at bounding box center [426, 350] width 113 height 113
click at [490, 277] on input "c. 15" at bounding box center [490, 274] width 1 height 8
radio input "true"
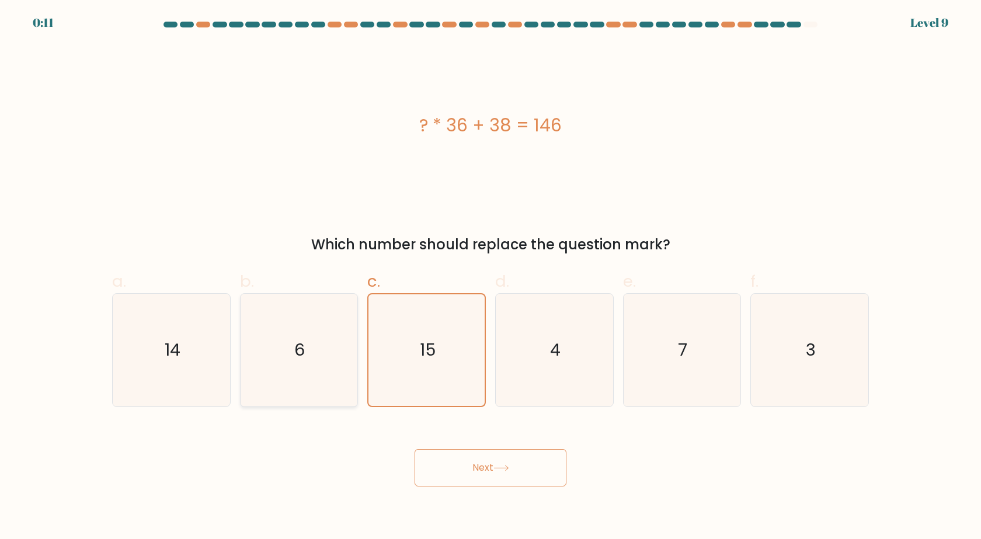
click at [258, 362] on icon "6" at bounding box center [298, 350] width 113 height 113
click at [490, 277] on input "b. 6" at bounding box center [490, 274] width 1 height 8
radio input "true"
click at [527, 459] on button "Next" at bounding box center [491, 467] width 152 height 37
click at [698, 457] on div "Next" at bounding box center [490, 453] width 771 height 65
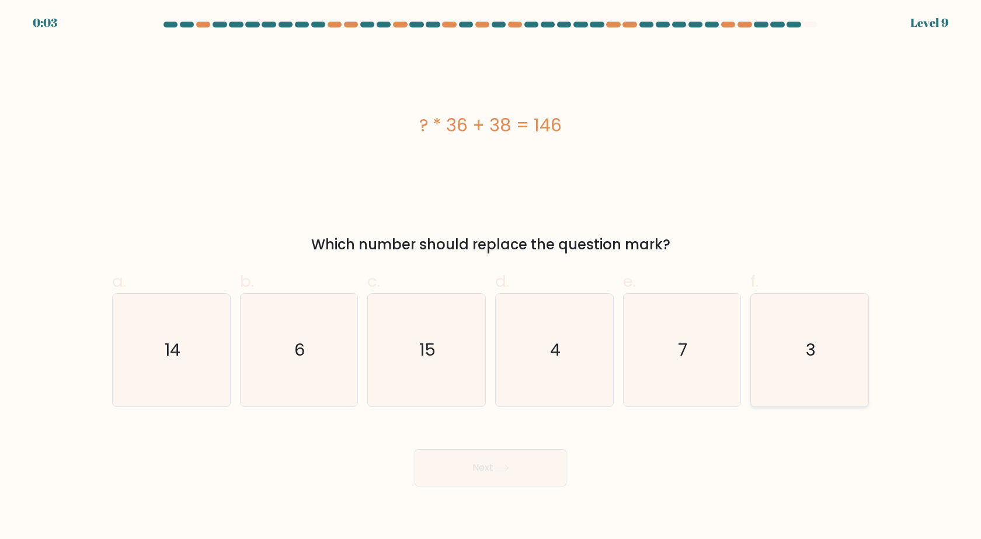
click at [807, 351] on text "3" at bounding box center [811, 350] width 10 height 23
click at [491, 277] on input "f. 3" at bounding box center [490, 274] width 1 height 8
radio input "true"
click at [540, 472] on button "Next" at bounding box center [491, 467] width 152 height 37
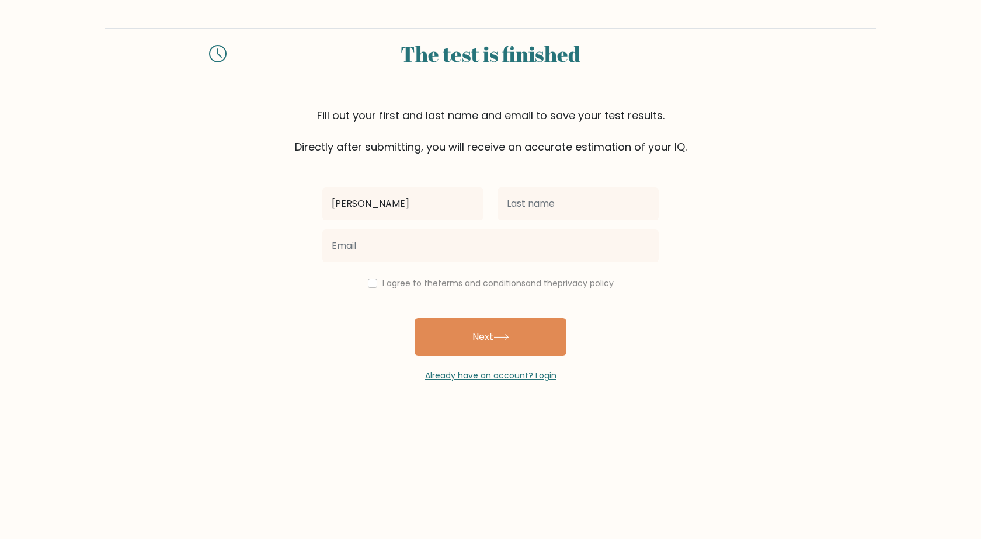
type input "[PERSON_NAME]"
type input "Merghany"
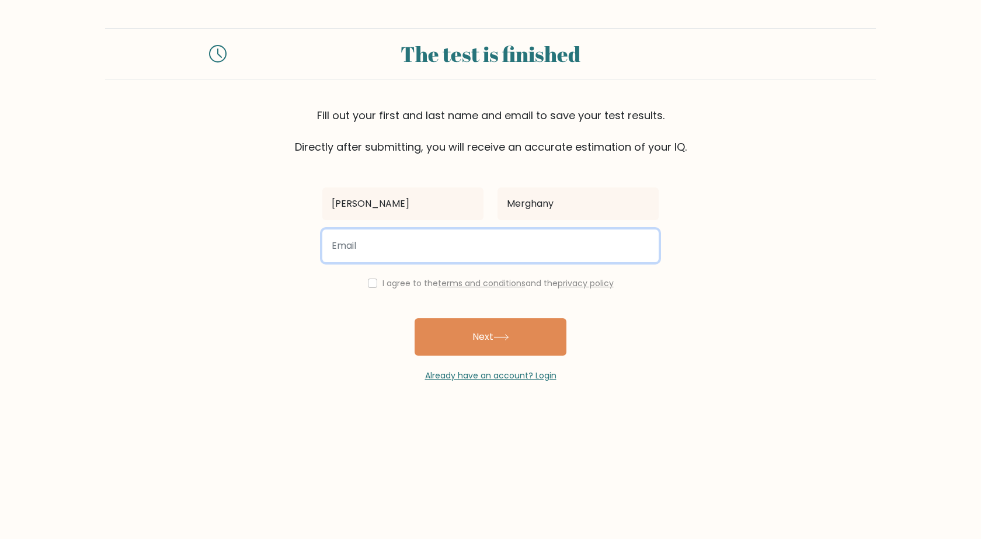
click at [427, 248] on input "email" at bounding box center [490, 245] width 336 height 33
type input "[EMAIL_ADDRESS][DOMAIN_NAME]"
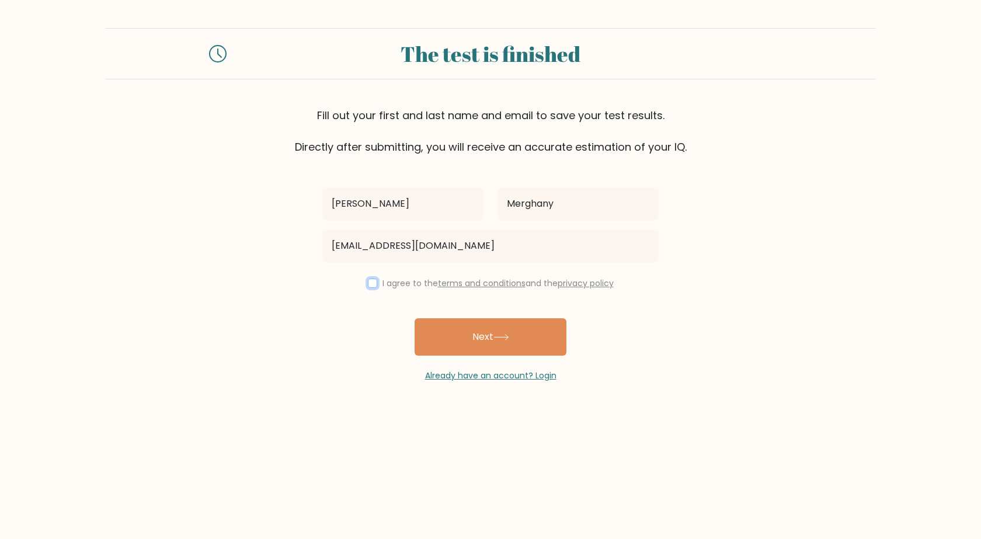
click at [368, 281] on input "checkbox" at bounding box center [372, 283] width 9 height 9
checkbox input "true"
click at [522, 346] on button "Next" at bounding box center [491, 336] width 152 height 37
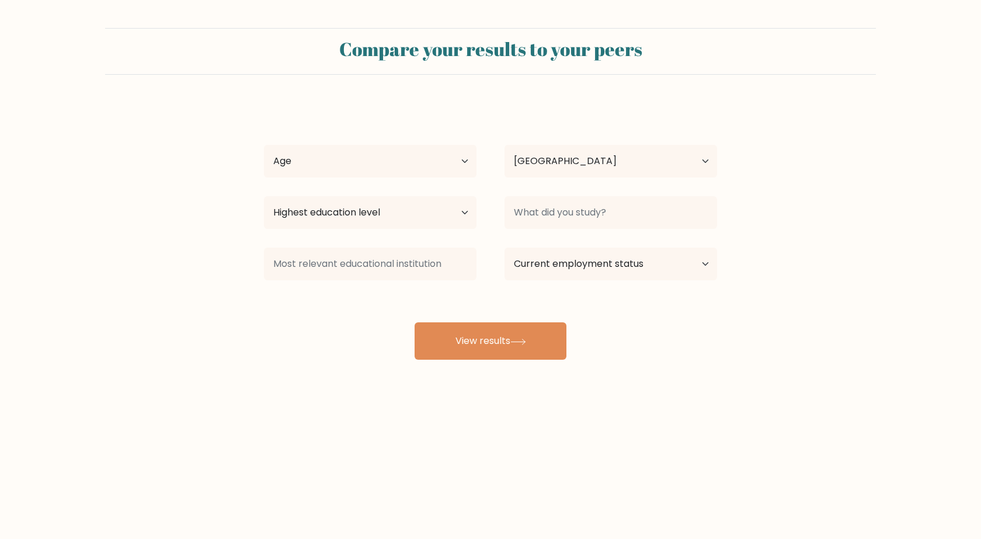
select select "EG"
click at [447, 158] on select "Age Under [DEMOGRAPHIC_DATA] [DEMOGRAPHIC_DATA] [DEMOGRAPHIC_DATA] [DEMOGRAPHIC…" at bounding box center [370, 161] width 213 height 33
select select "25_34"
click at [264, 145] on select "Age Under [DEMOGRAPHIC_DATA] [DEMOGRAPHIC_DATA] [DEMOGRAPHIC_DATA] [DEMOGRAPHIC…" at bounding box center [370, 161] width 213 height 33
click at [456, 222] on select "Highest education level No schooling Primary Lower Secondary Upper Secondary Oc…" at bounding box center [370, 212] width 213 height 33
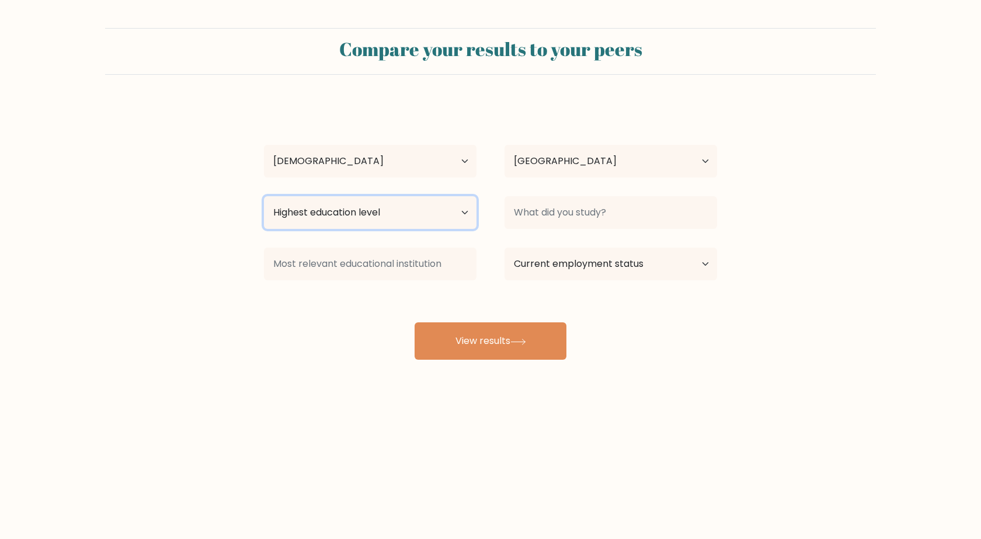
select select "bachelors_degree"
click at [264, 196] on select "Highest education level No schooling Primary Lower Secondary Upper Secondary Oc…" at bounding box center [370, 212] width 213 height 33
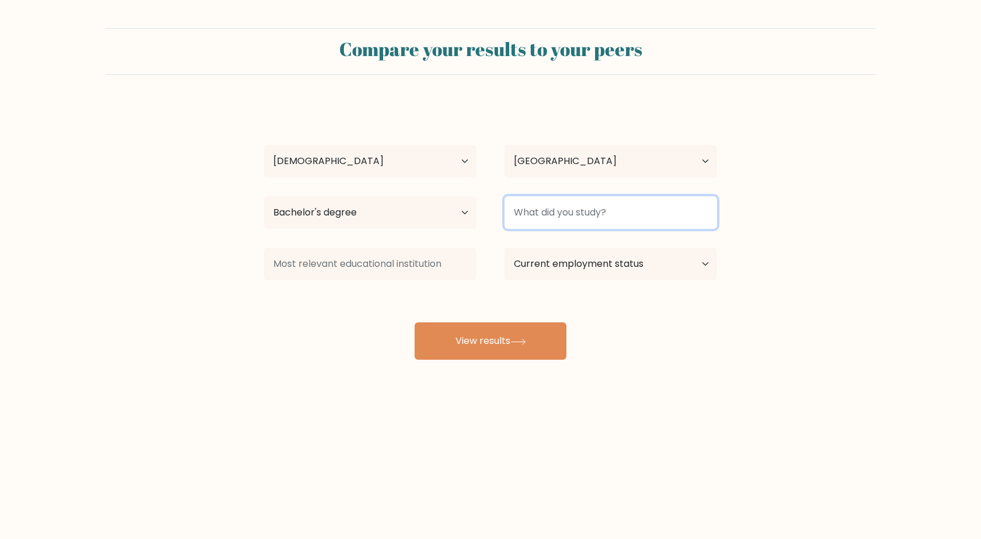
click at [621, 209] on input at bounding box center [610, 212] width 213 height 33
type input "Aviation pilot"
click at [415, 322] on button "View results" at bounding box center [491, 340] width 152 height 37
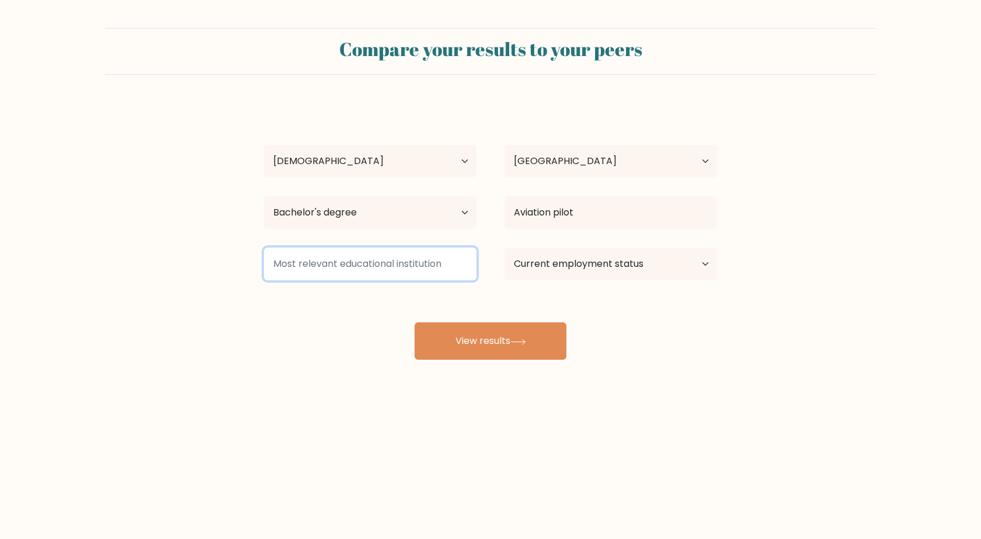
click at [431, 266] on input at bounding box center [370, 264] width 213 height 33
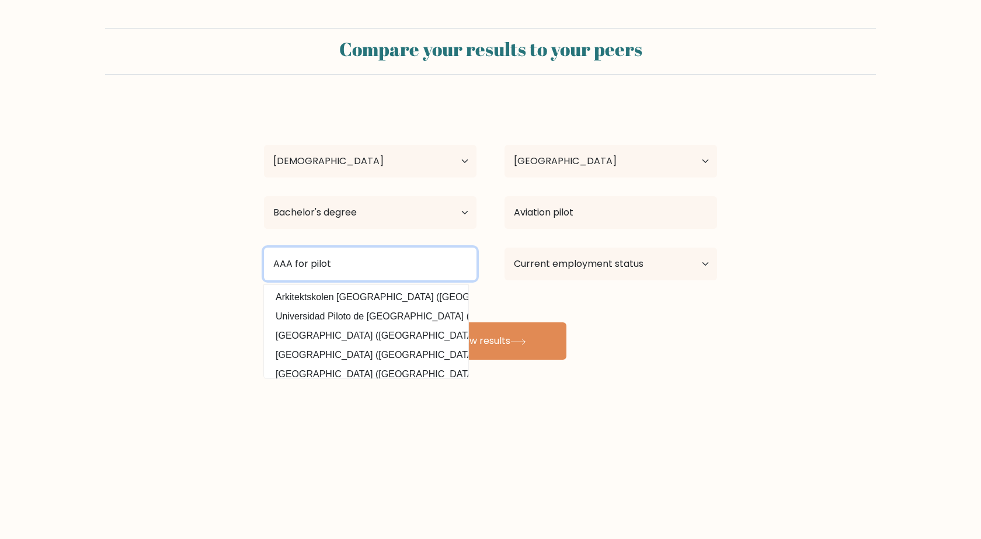
type input "AAA for pilot"
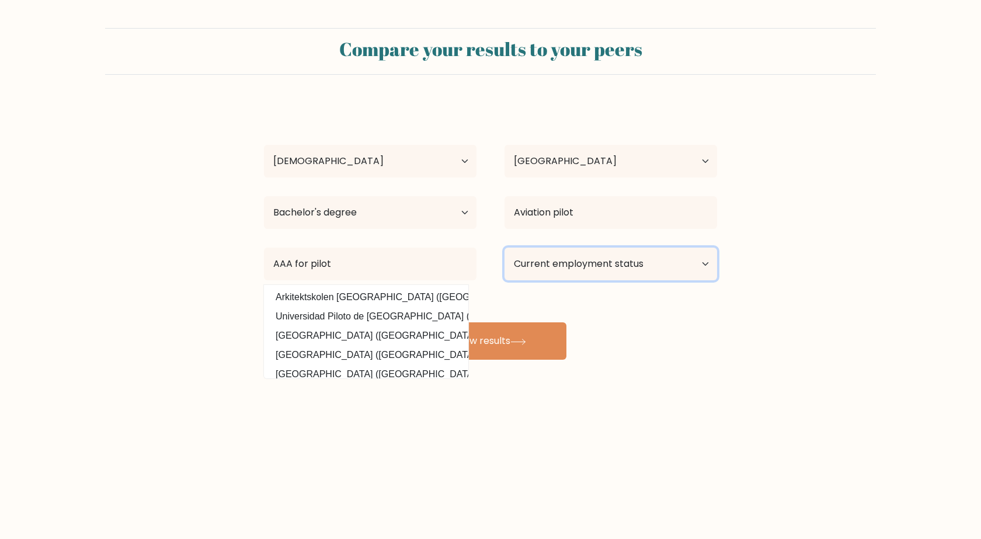
click at [649, 264] on select "Current employment status Employed Student Retired Other / prefer not to answer" at bounding box center [610, 264] width 213 height 33
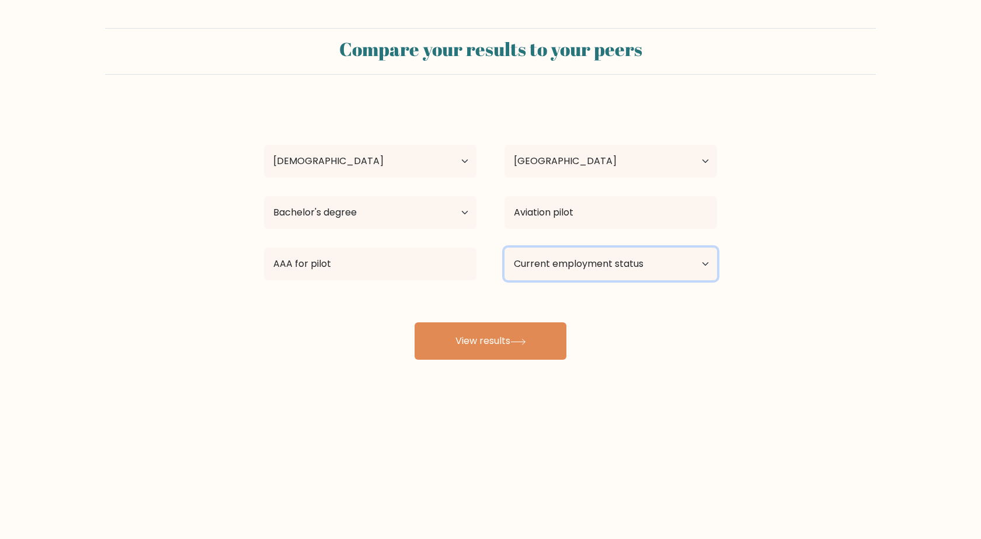
select select "employed"
click at [504, 248] on select "Current employment status Employed Student Retired Other / prefer not to answer" at bounding box center [610, 264] width 213 height 33
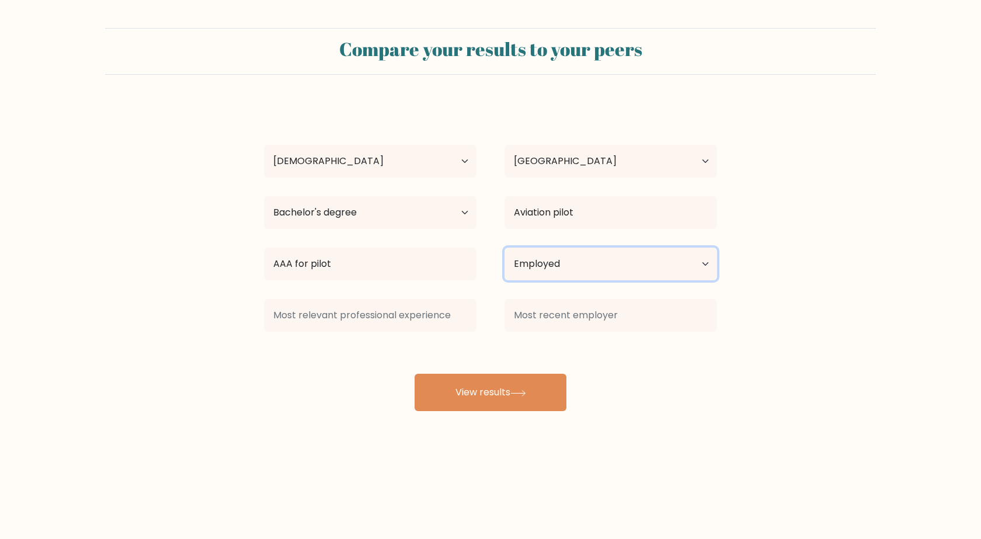
click at [633, 248] on select "Current employment status Employed Student Retired Other / prefer not to answer" at bounding box center [610, 264] width 213 height 33
click at [629, 265] on select "Current employment status Employed Student Retired Other / prefer not to answer" at bounding box center [610, 264] width 213 height 33
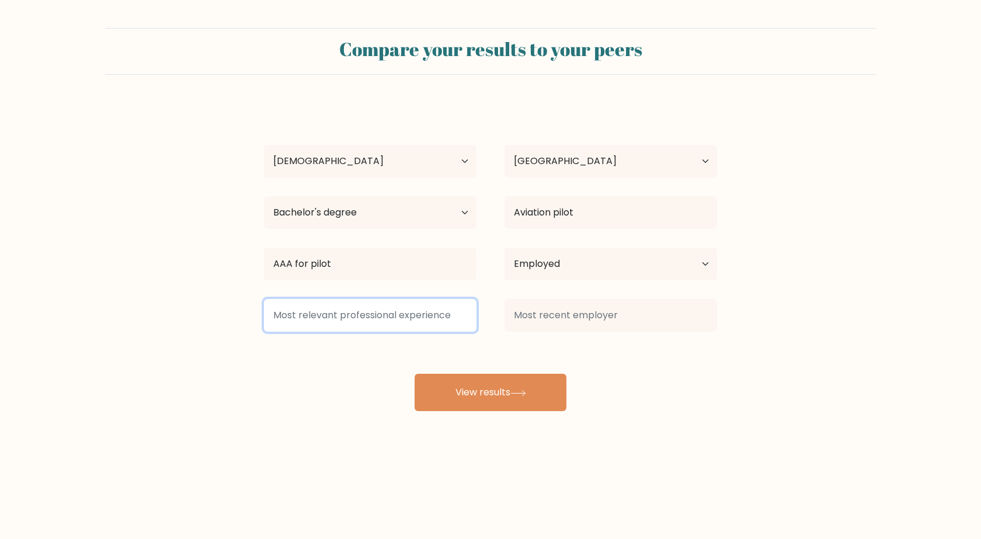
click at [362, 322] on input at bounding box center [370, 315] width 213 height 33
type input "cx"
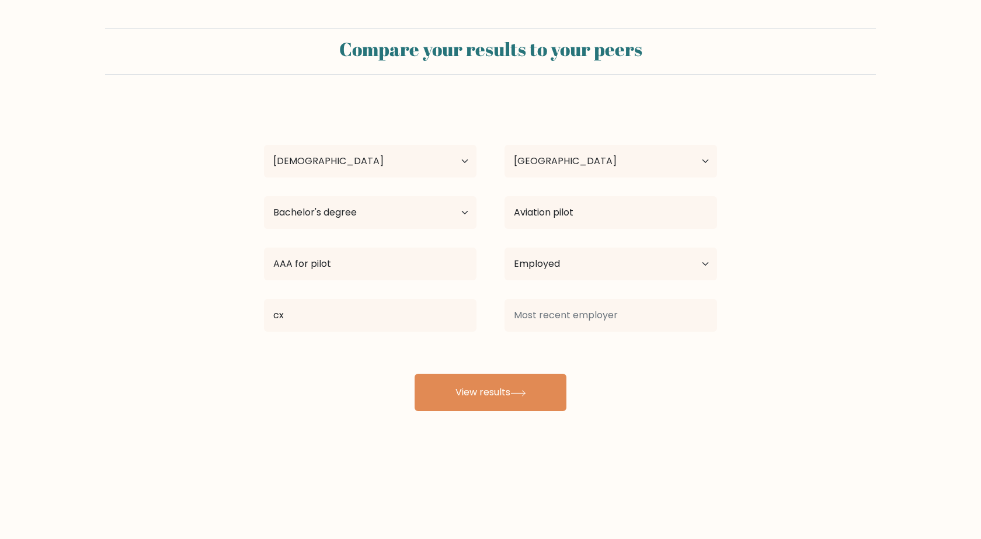
click at [642, 353] on div "[PERSON_NAME] Age Under [DEMOGRAPHIC_DATA] [DEMOGRAPHIC_DATA] [DEMOGRAPHIC_DATA…" at bounding box center [490, 257] width 467 height 308
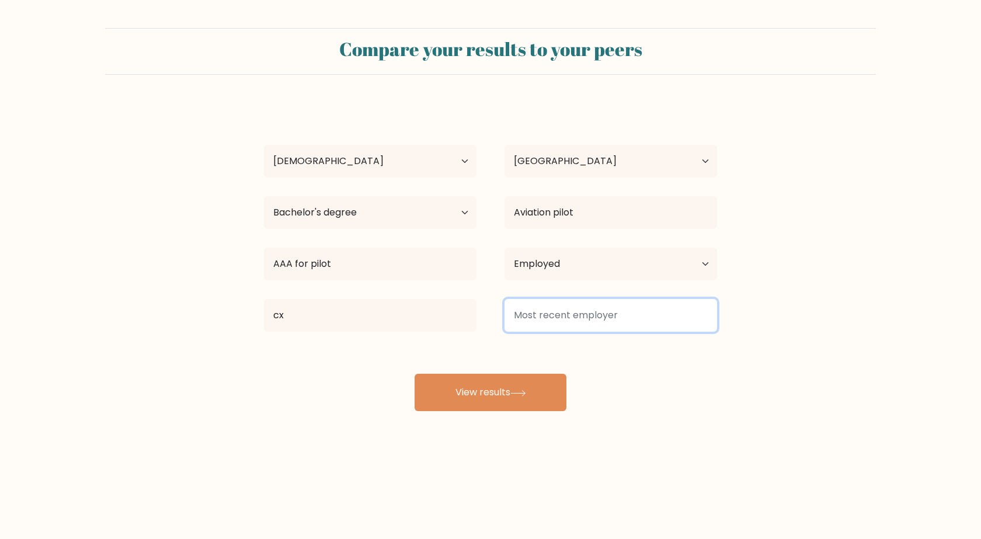
click at [599, 316] on input at bounding box center [610, 315] width 213 height 33
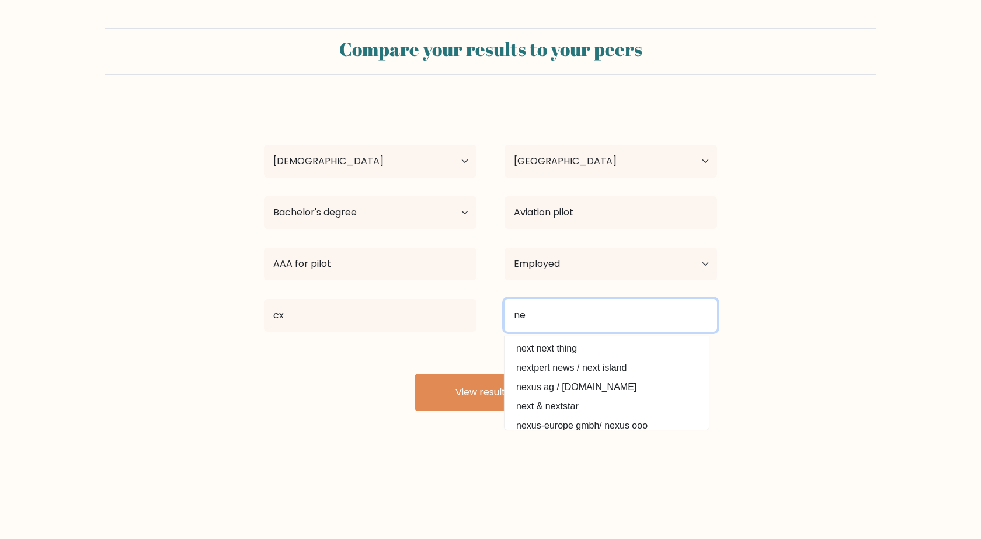
type input "n"
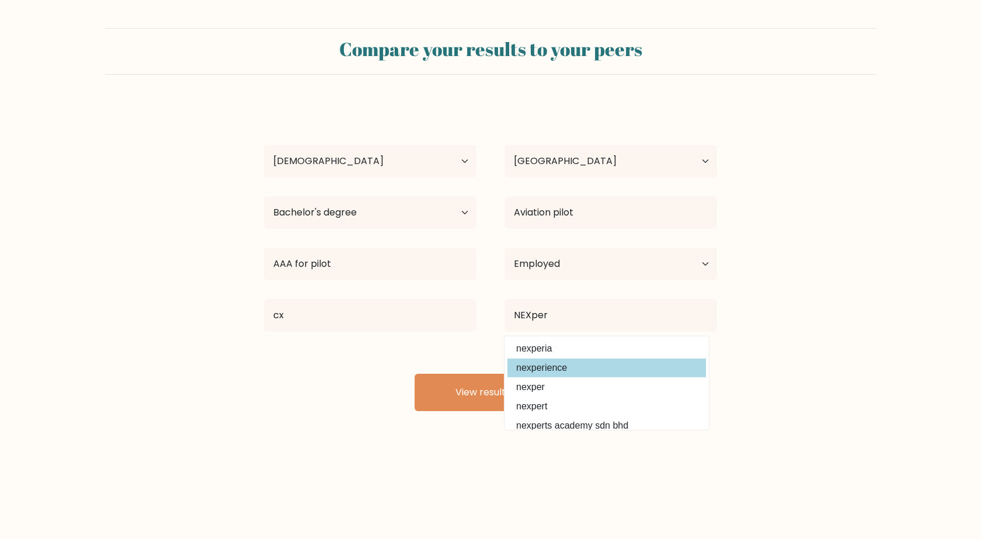
click at [622, 370] on div "[PERSON_NAME] Age Under [DEMOGRAPHIC_DATA] [DEMOGRAPHIC_DATA] [DEMOGRAPHIC_DATA…" at bounding box center [490, 257] width 467 height 308
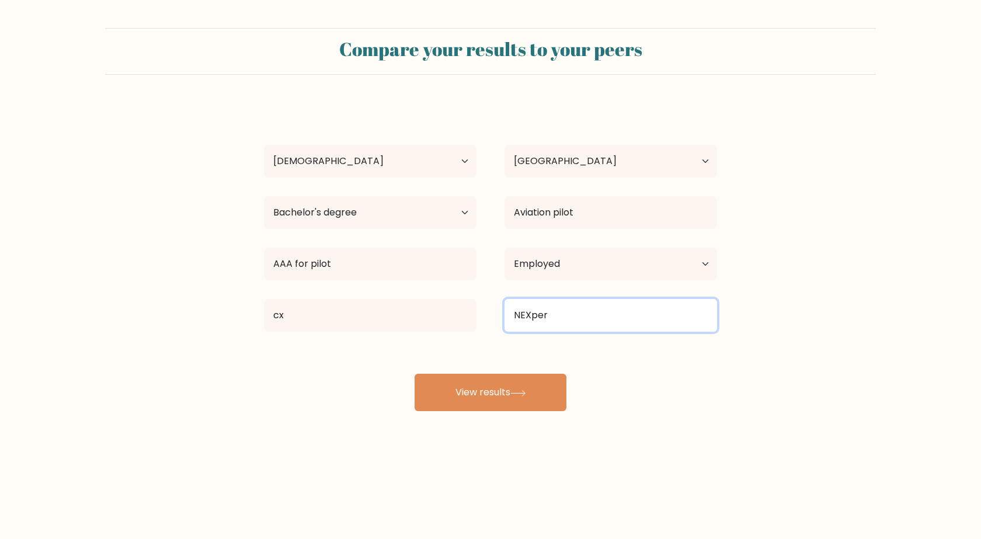
click at [576, 316] on input "NEXper" at bounding box center [610, 315] width 213 height 33
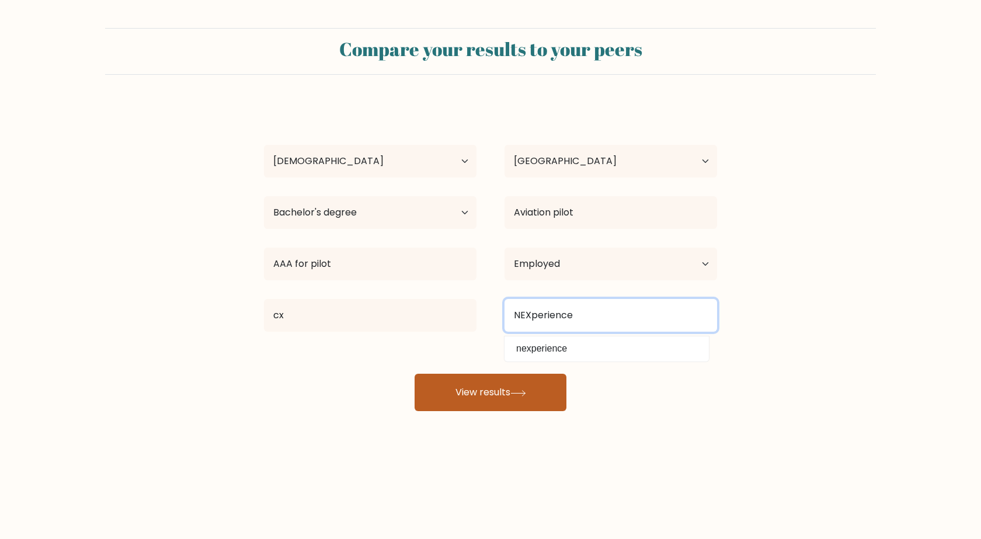
type input "NEXperience"
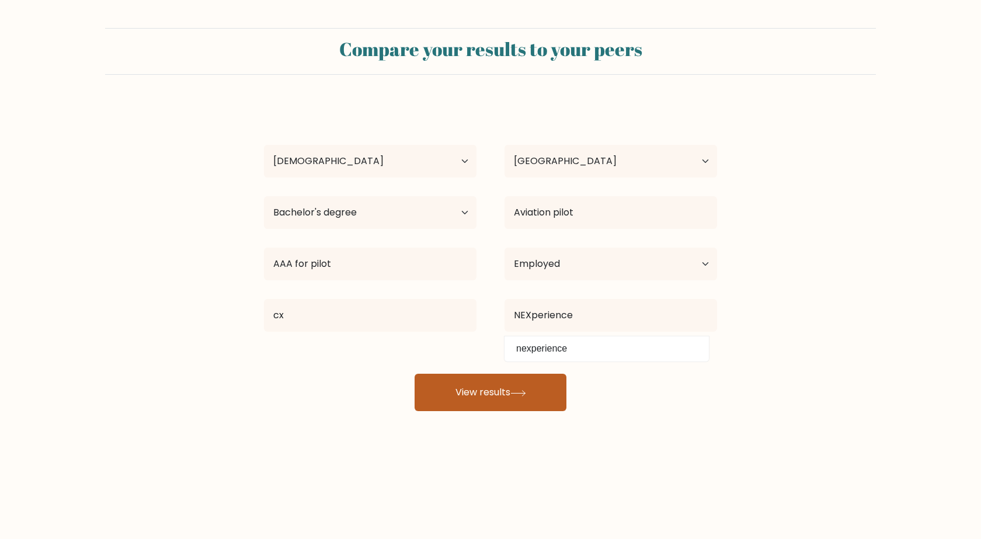
click at [495, 389] on button "View results" at bounding box center [491, 392] width 152 height 37
